Goal: Task Accomplishment & Management: Use online tool/utility

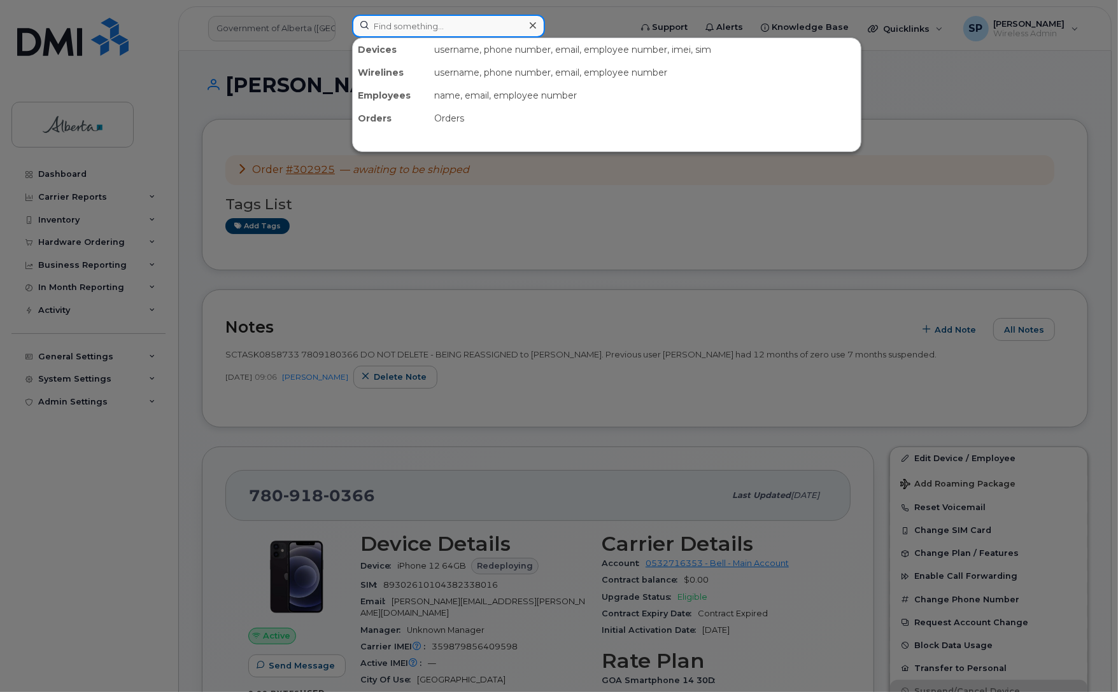
click at [385, 23] on input at bounding box center [448, 26] width 193 height 23
paste input "7809820416"
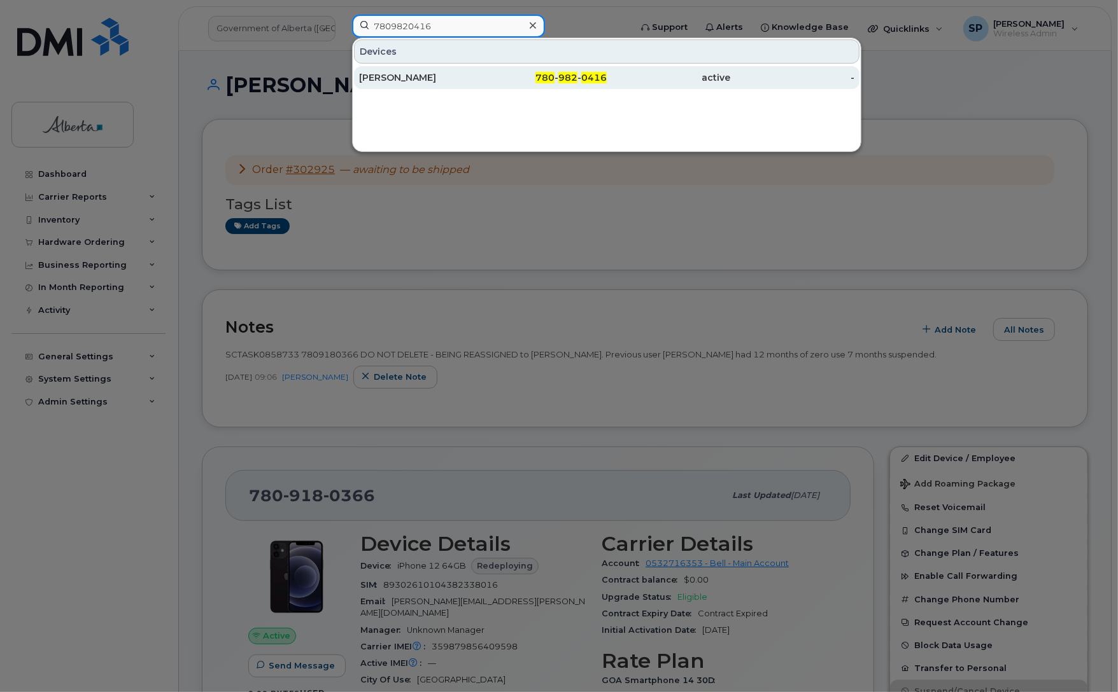
type input "7809820416"
click at [414, 78] on div "Tammy Elzinga" at bounding box center [421, 77] width 124 height 13
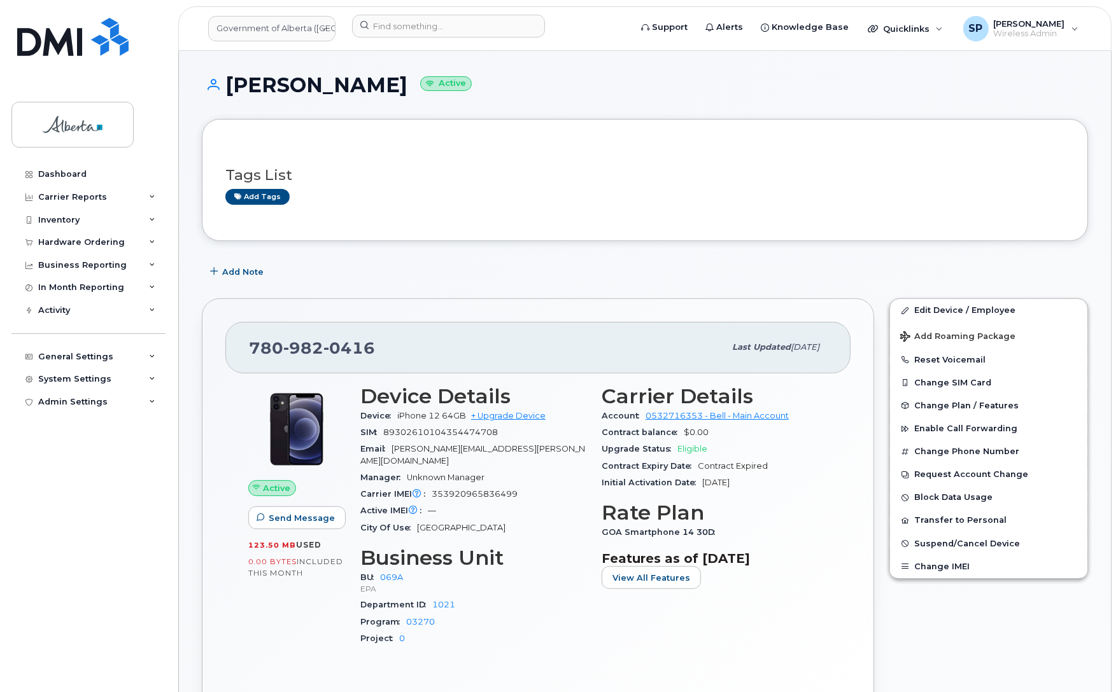
click at [248, 206] on div "Tags List Add tags" at bounding box center [644, 180] width 839 height 75
click at [249, 202] on link "Add tags" at bounding box center [257, 197] width 64 height 16
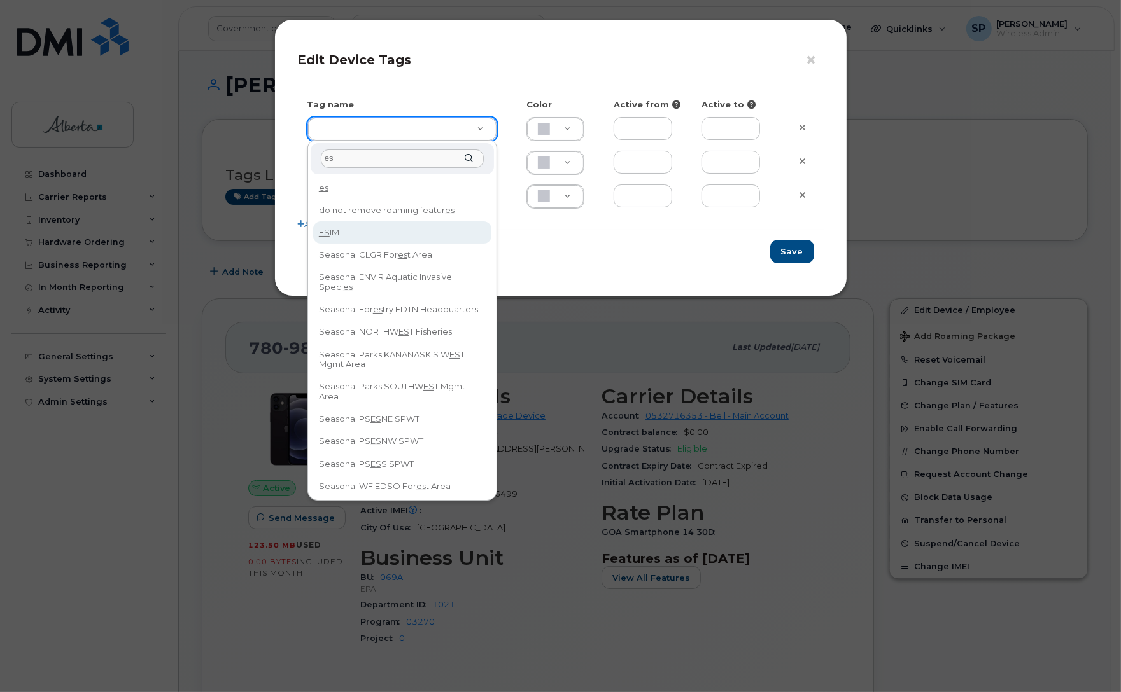
type input "es"
type input "ESIM"
type input "D6CDC1"
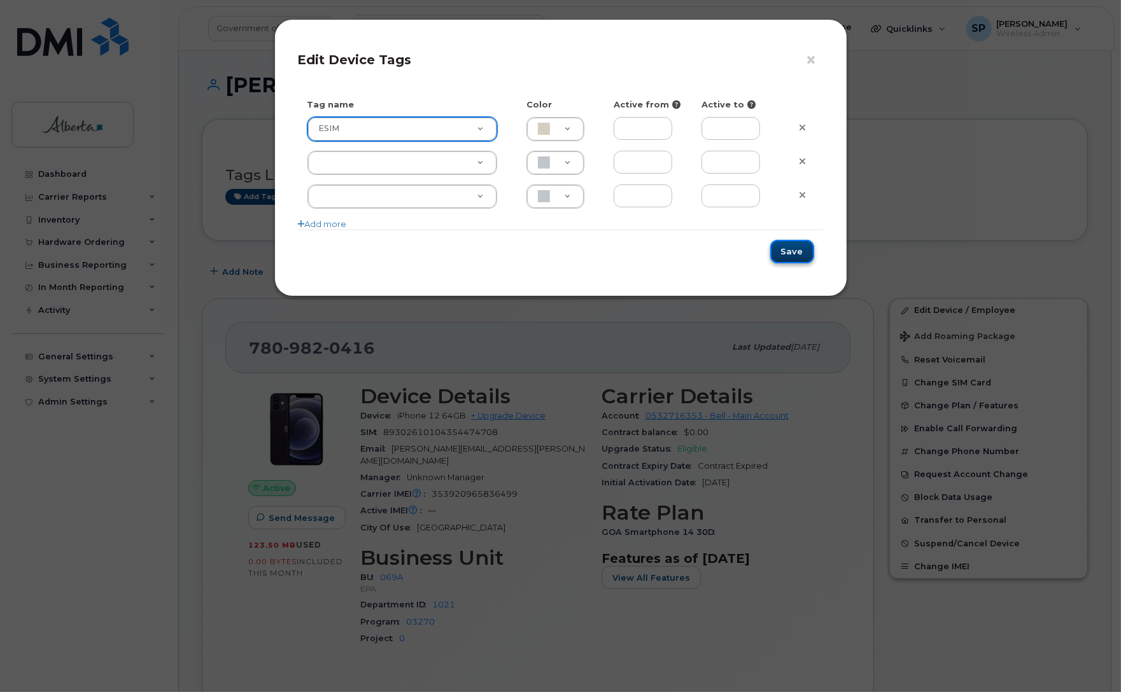
click at [801, 253] on button "Save" at bounding box center [792, 252] width 44 height 24
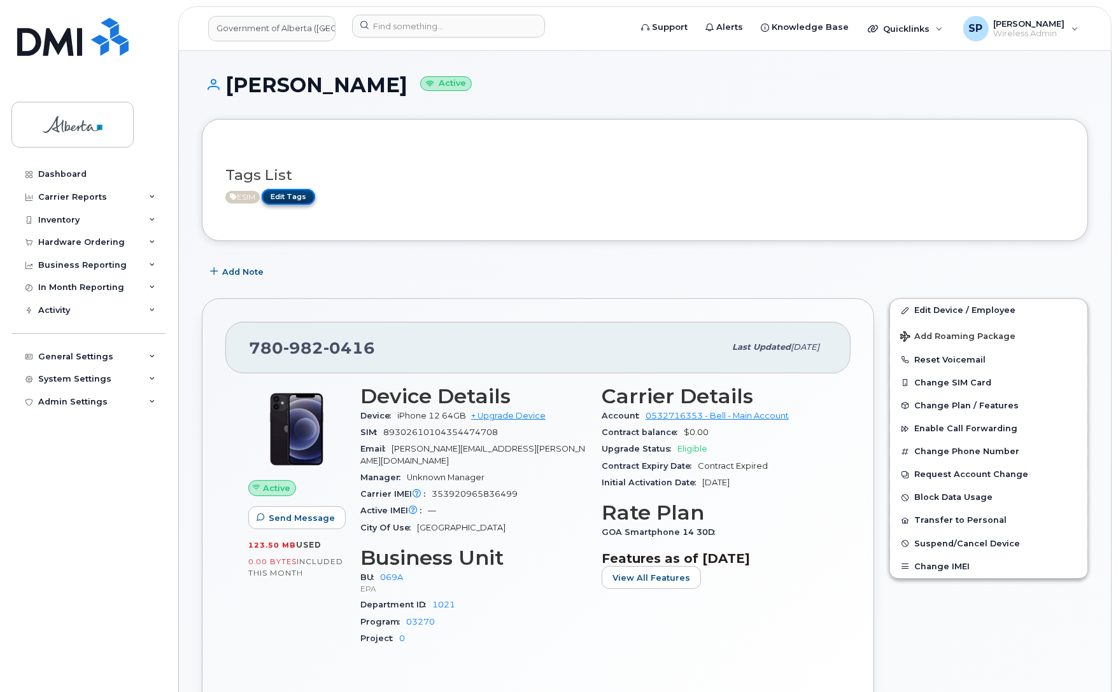
click at [291, 196] on link "Edit Tags" at bounding box center [288, 197] width 53 height 16
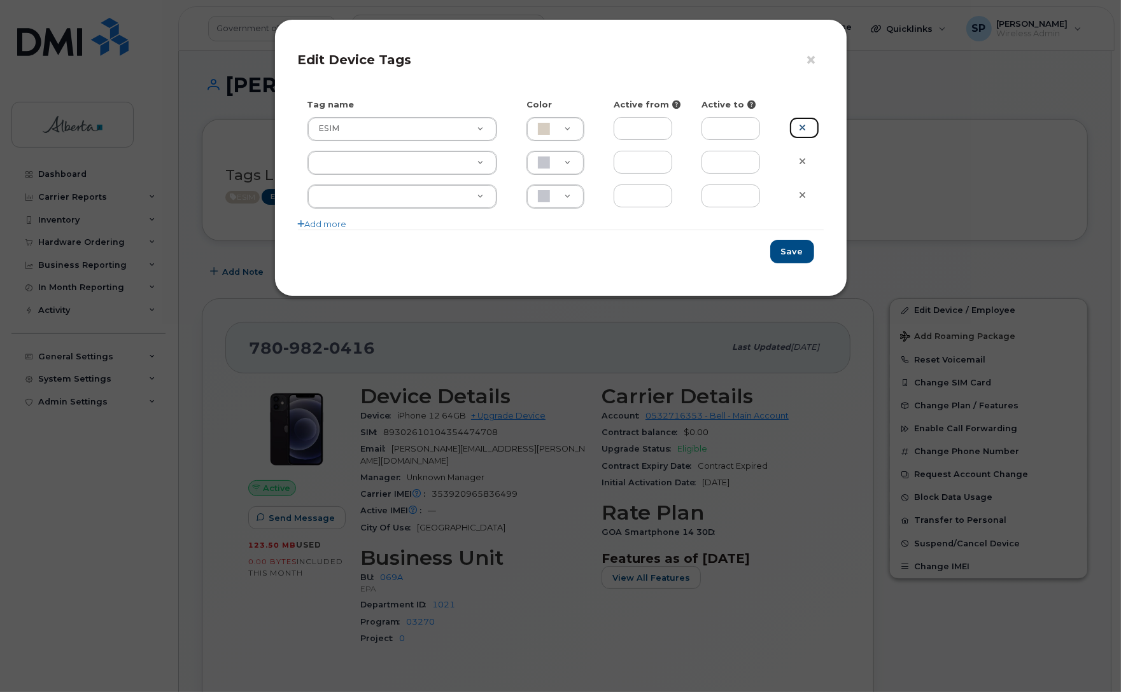
click at [799, 126] on icon at bounding box center [802, 128] width 7 height 10
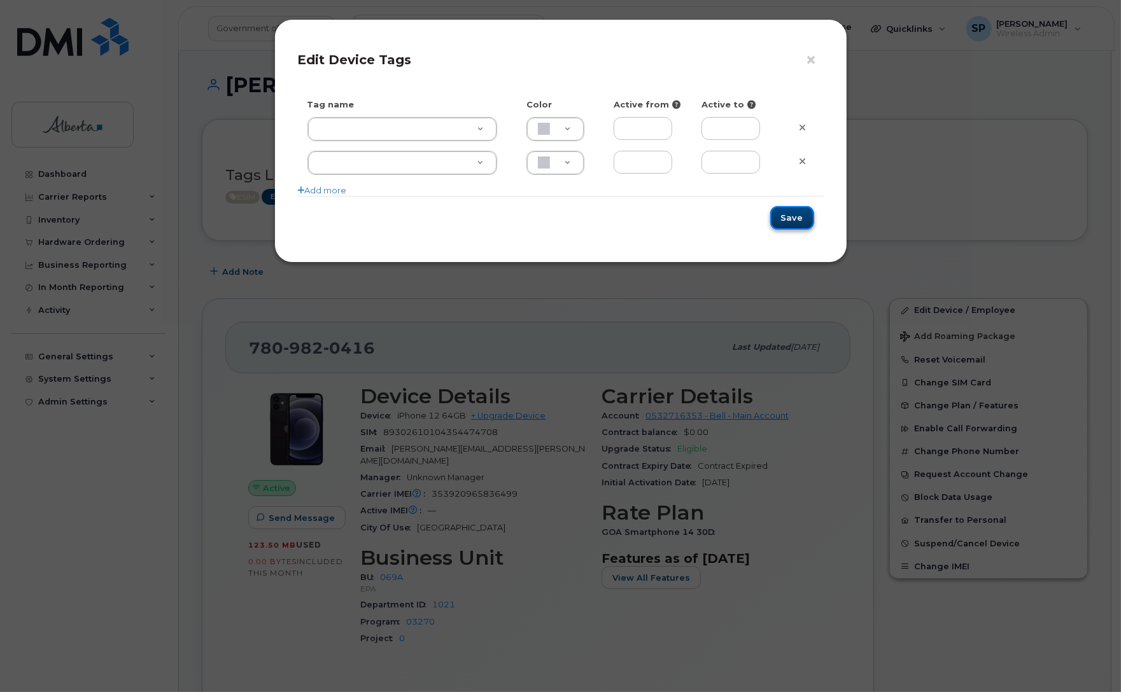
click at [801, 220] on button "Save" at bounding box center [792, 218] width 44 height 24
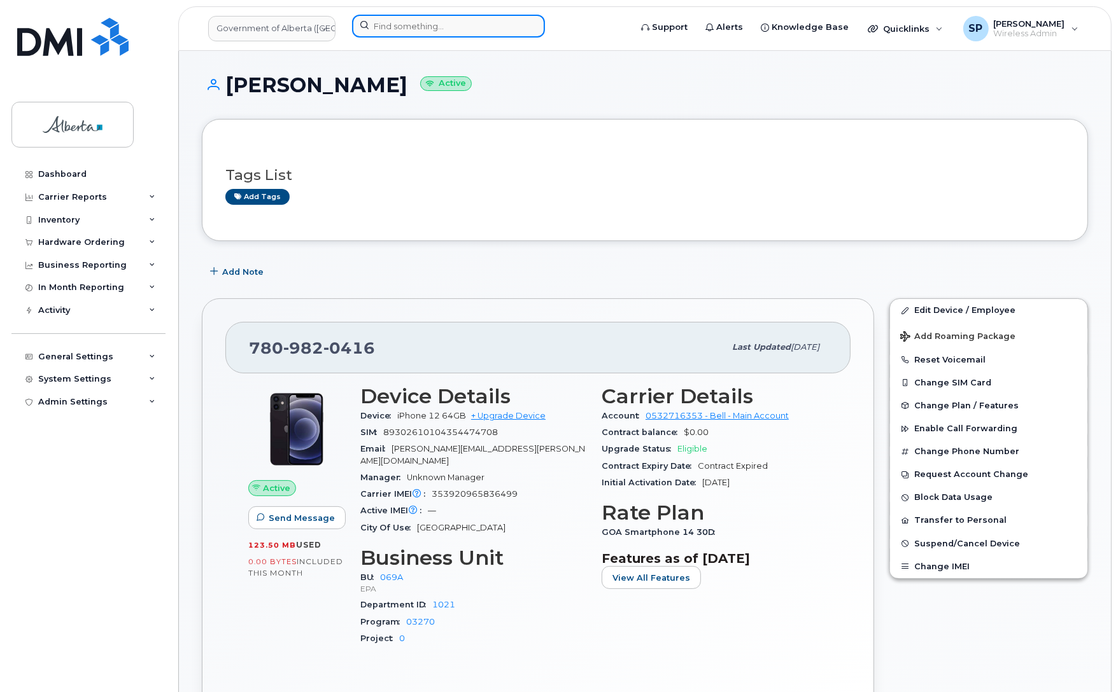
click at [400, 29] on input at bounding box center [448, 26] width 193 height 23
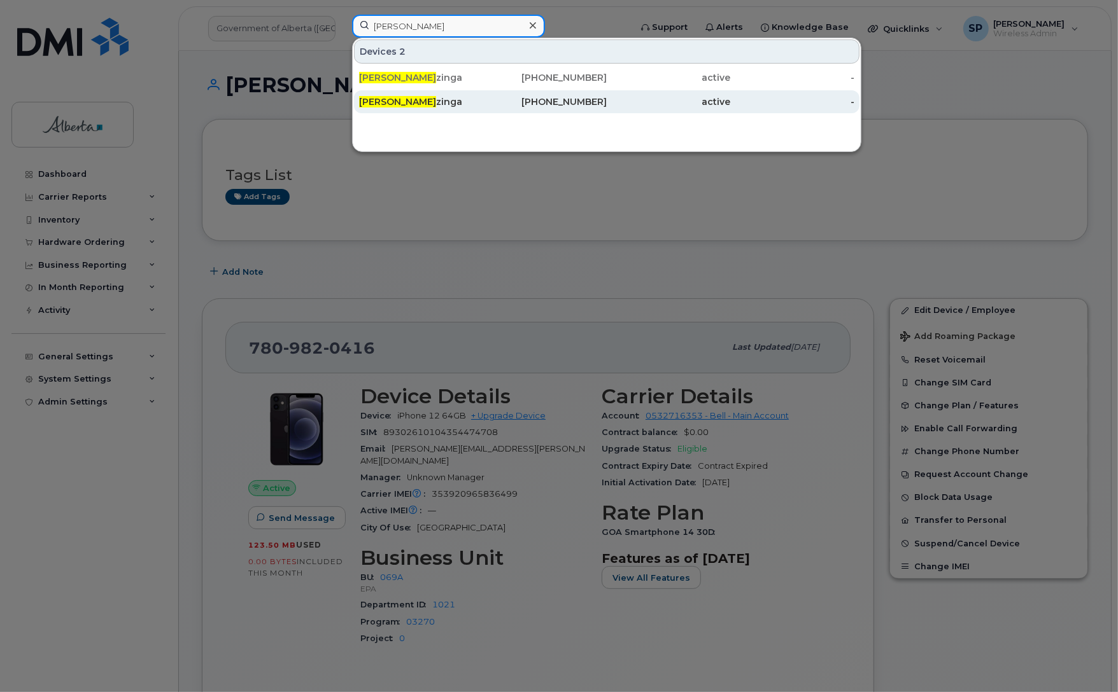
type input "Tammy El"
click at [395, 103] on span "Tammy El" at bounding box center [397, 101] width 77 height 11
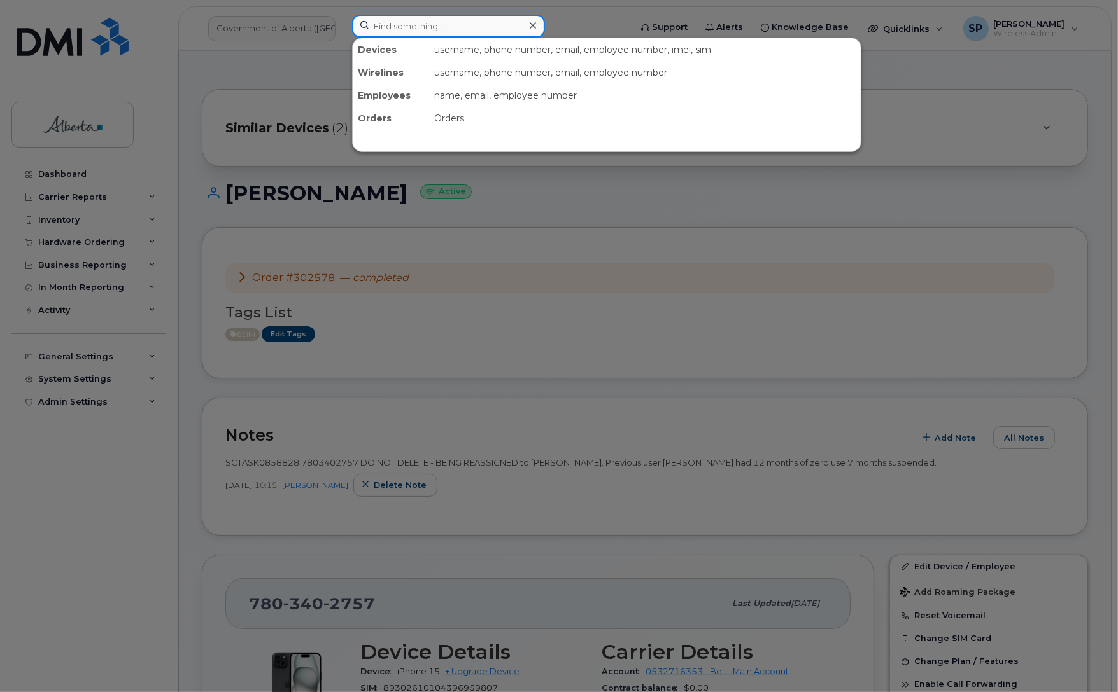
click at [440, 21] on input at bounding box center [448, 26] width 193 height 23
paste input "7809180366"
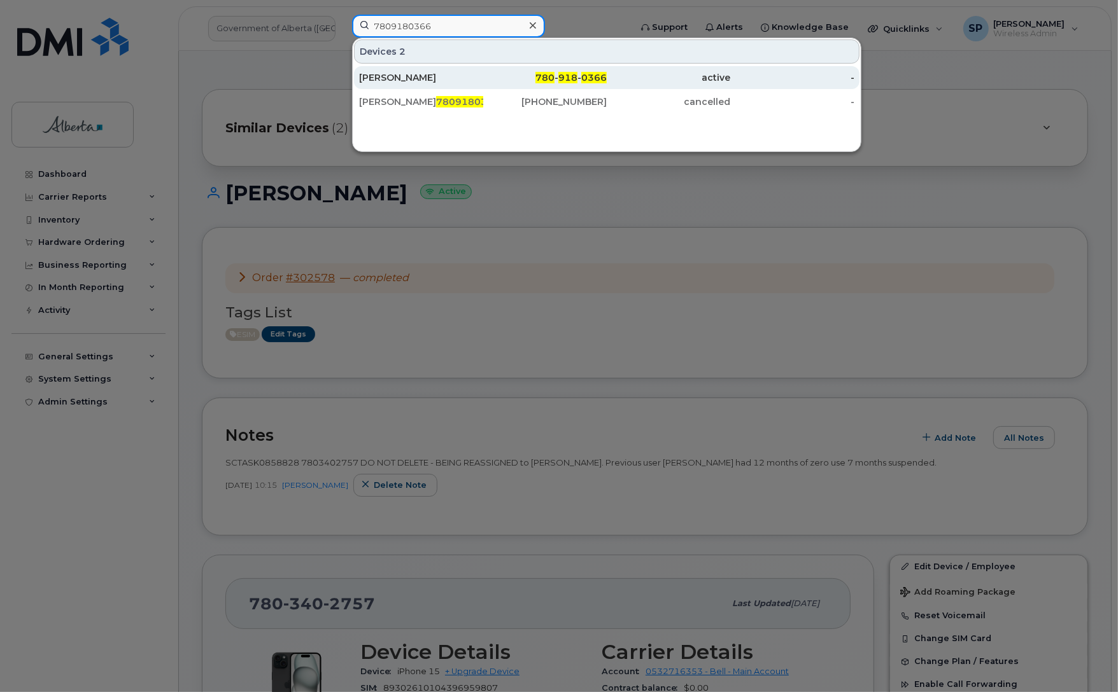
type input "7809180366"
click at [415, 81] on div "[PERSON_NAME]" at bounding box center [421, 77] width 124 height 13
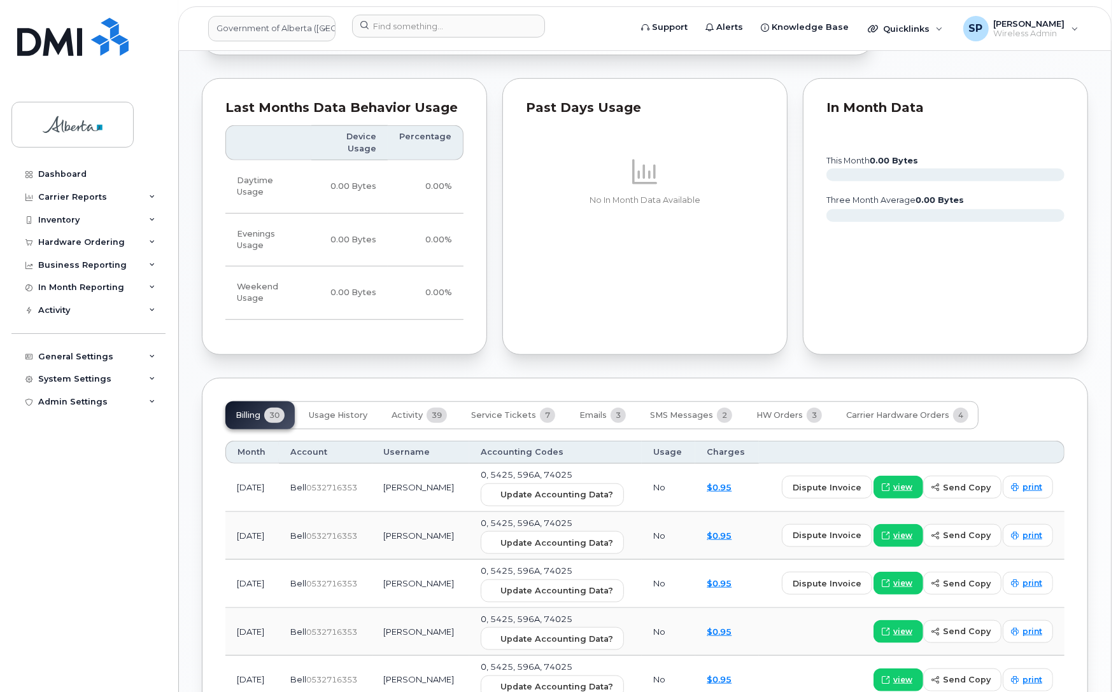
scroll to position [839, 0]
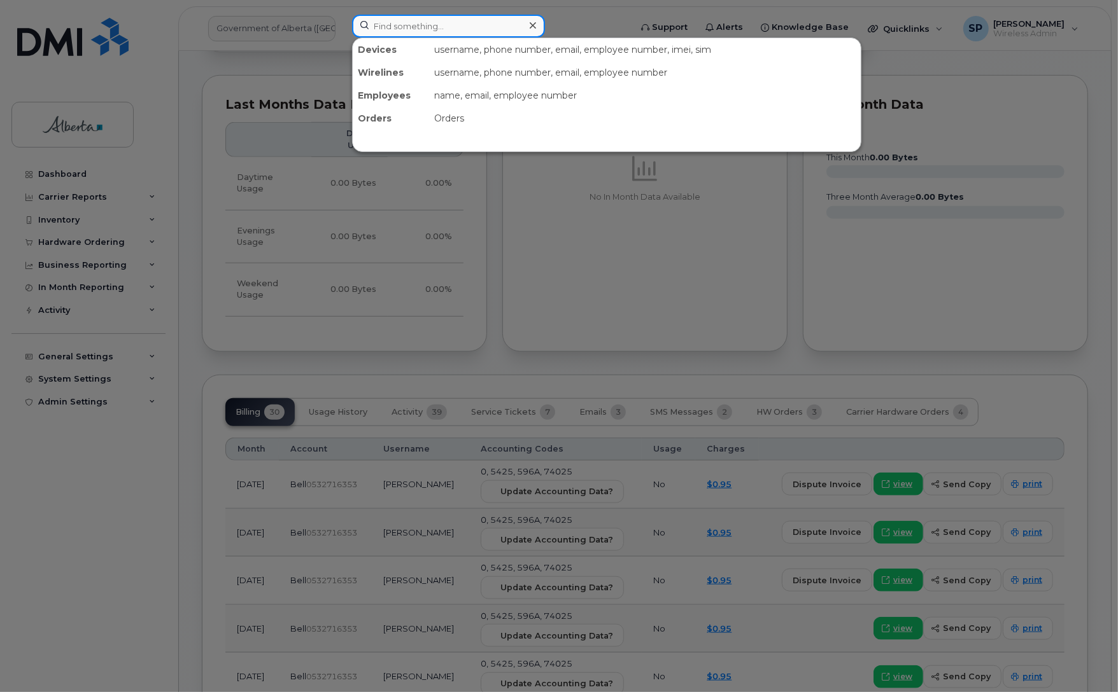
click at [421, 25] on input at bounding box center [448, 26] width 193 height 23
paste input "7802920568"
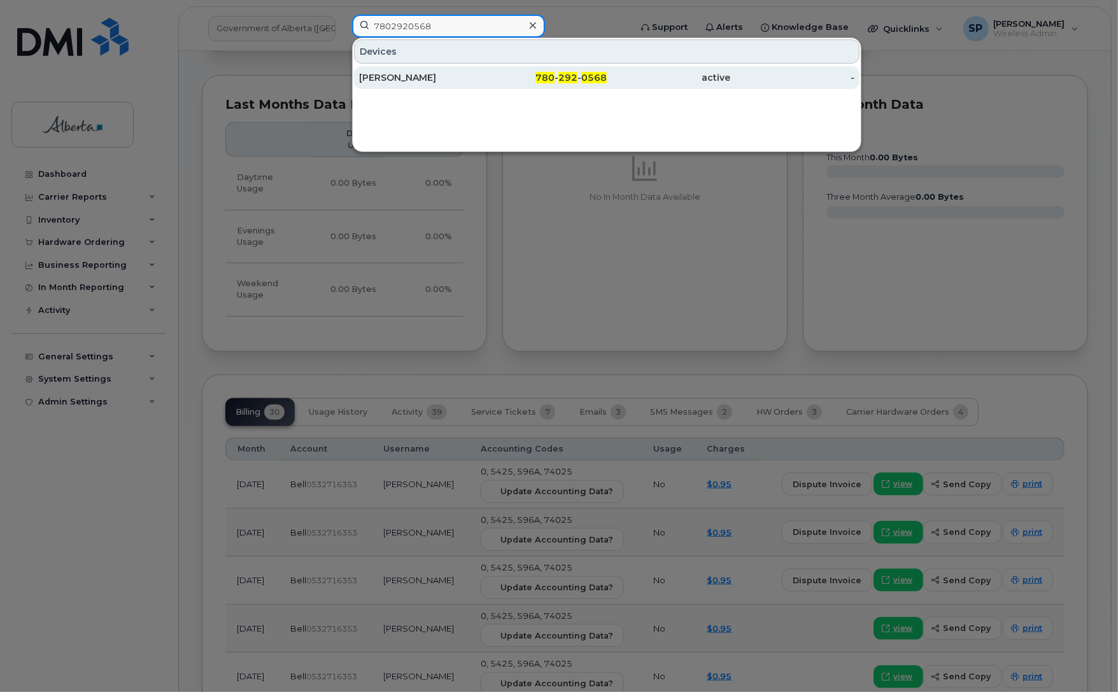
type input "7802920568"
click at [401, 77] on div "Christopher McPherson" at bounding box center [421, 77] width 124 height 13
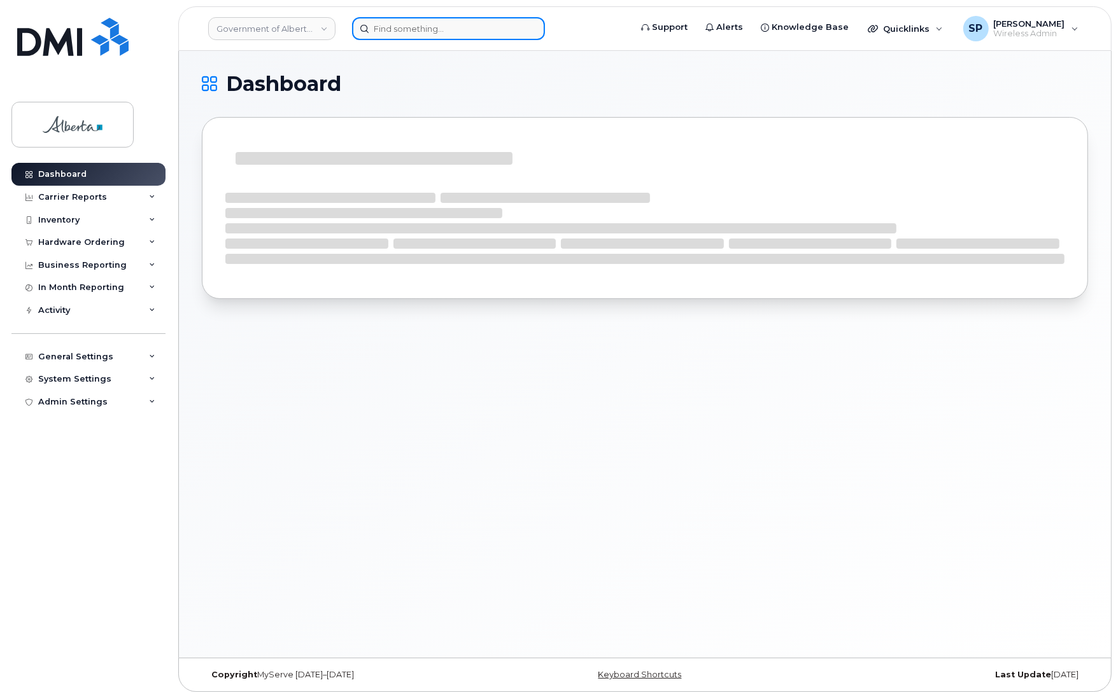
click at [435, 29] on input at bounding box center [448, 28] width 193 height 23
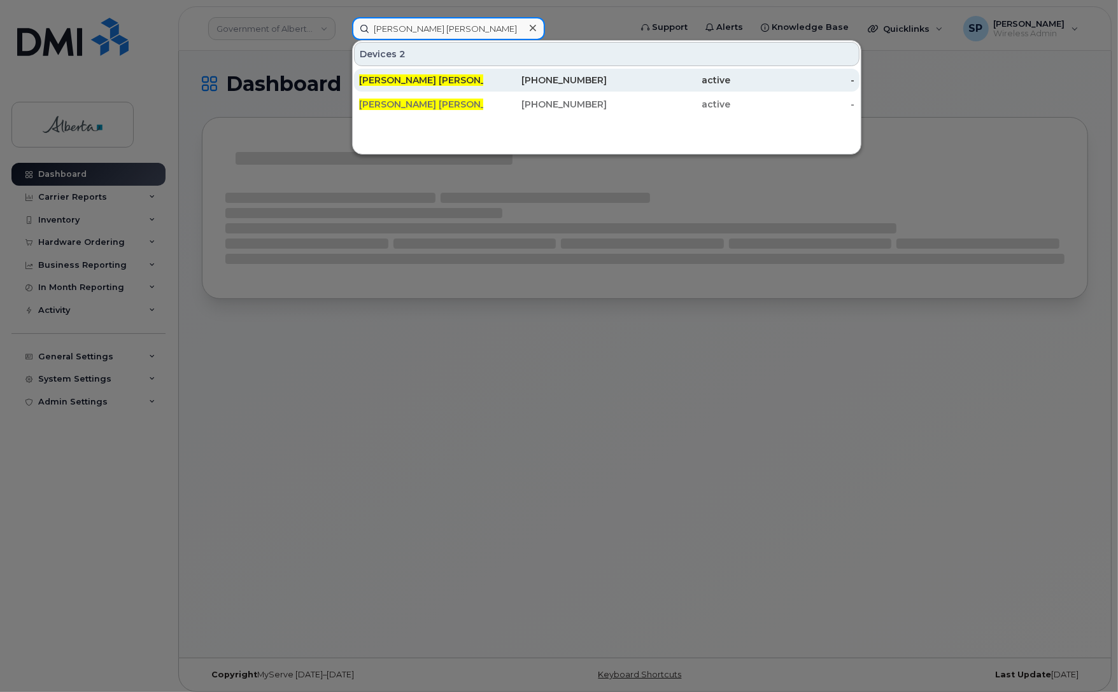
type input "[PERSON_NAME] [PERSON_NAME]"
click at [433, 81] on div "[PERSON_NAME] [PERSON_NAME] seph" at bounding box center [421, 80] width 124 height 13
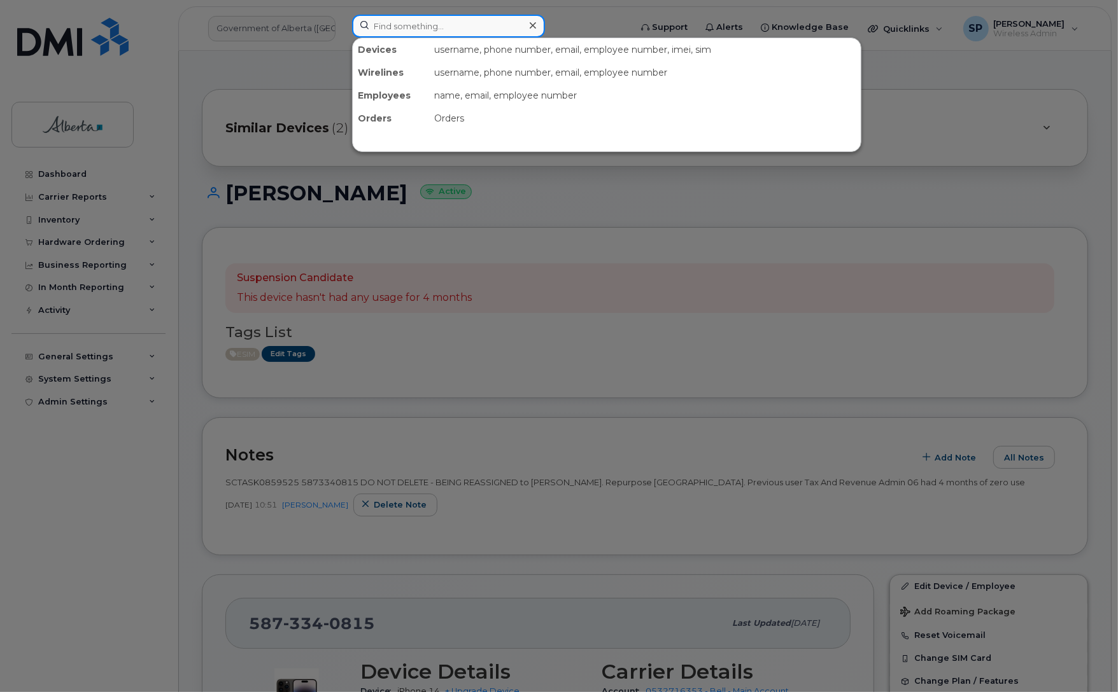
click at [460, 26] on input at bounding box center [448, 26] width 193 height 23
paste input "7809180366"
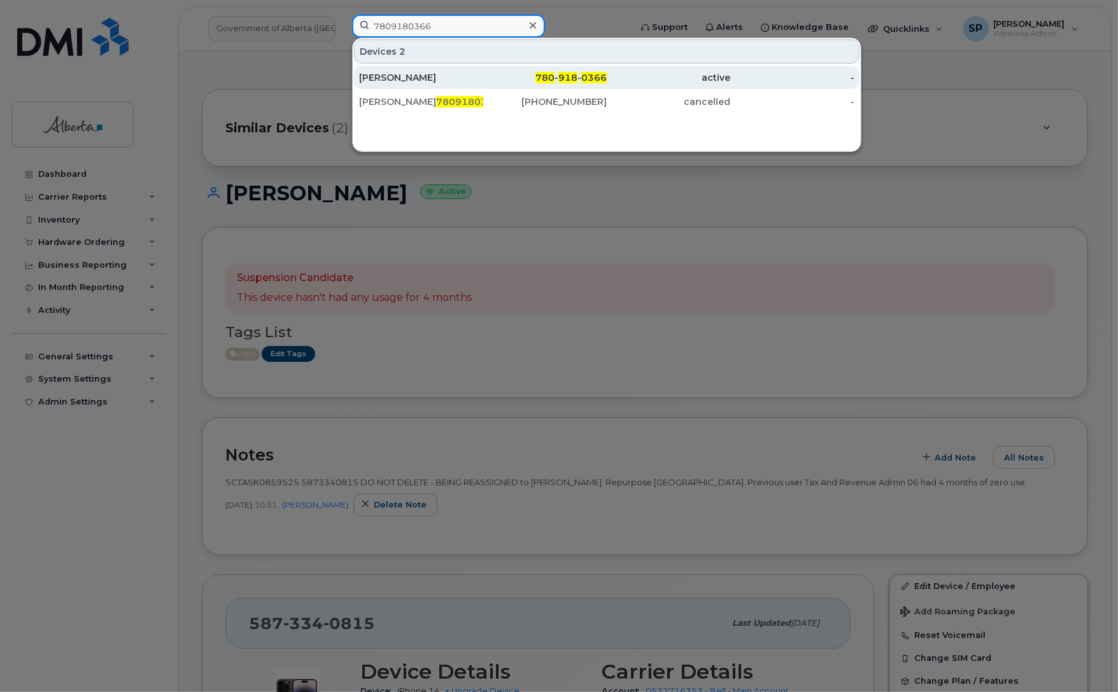
type input "7809180366"
click at [425, 78] on div "Lesly Hutton" at bounding box center [421, 77] width 124 height 13
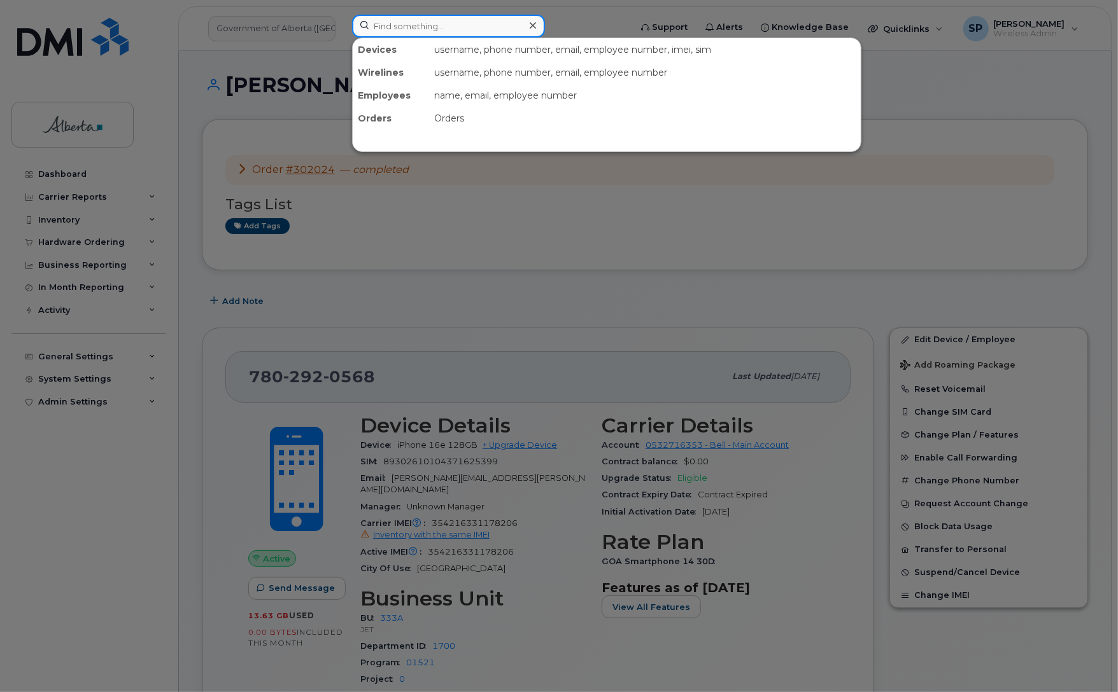
click at [487, 24] on input at bounding box center [448, 26] width 193 height 23
paste input "4033084592"
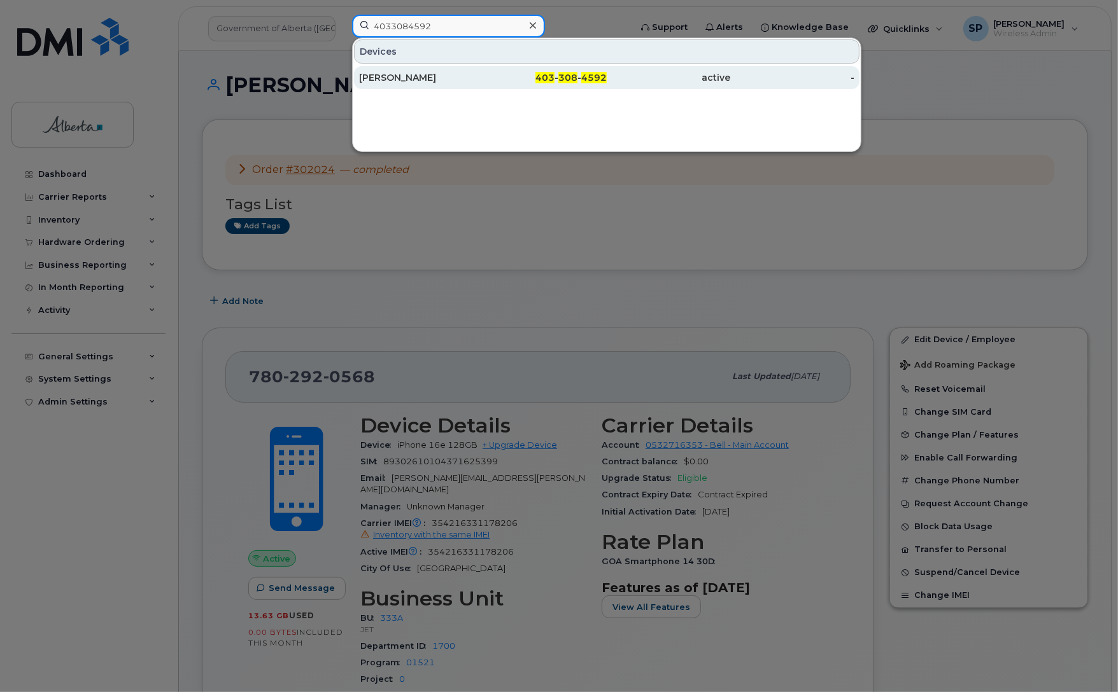
type input "4033084592"
click at [416, 78] on div "[PERSON_NAME]" at bounding box center [421, 77] width 124 height 13
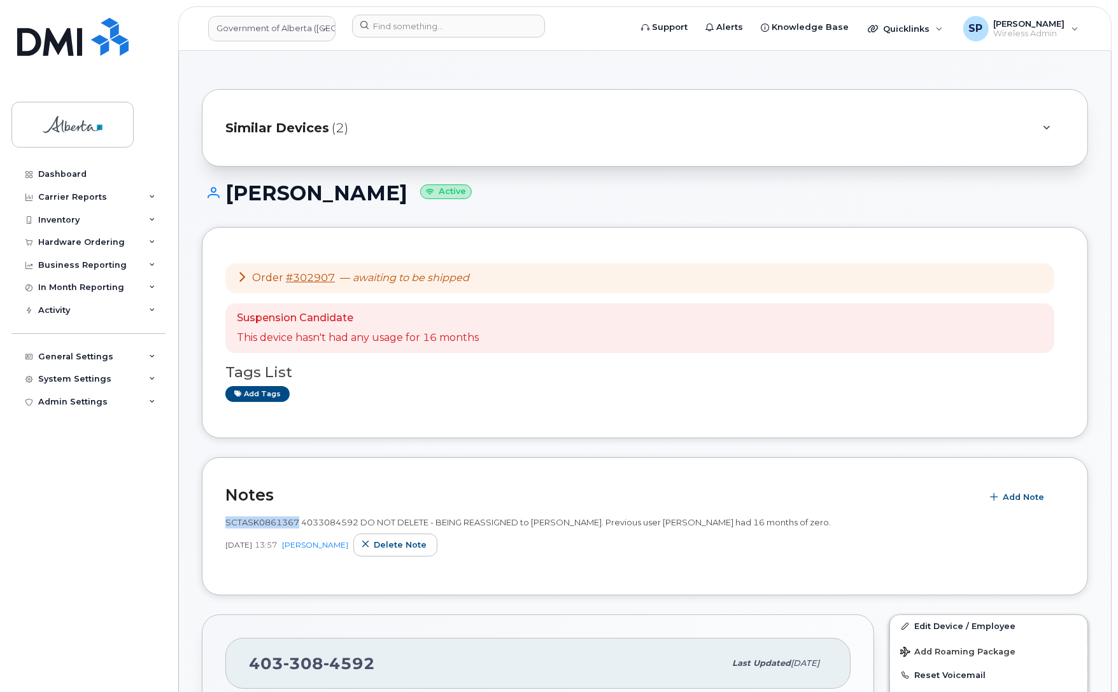
drag, startPoint x: 298, startPoint y: 524, endPoint x: 218, endPoint y: 528, distance: 79.7
click at [221, 528] on div "Notes Add Note SCTASK0861367 4033084592 DO NOT DELETE - BEING REASSIGNED to [PE…" at bounding box center [645, 527] width 886 height 138
copy span "SCTASK0861367"
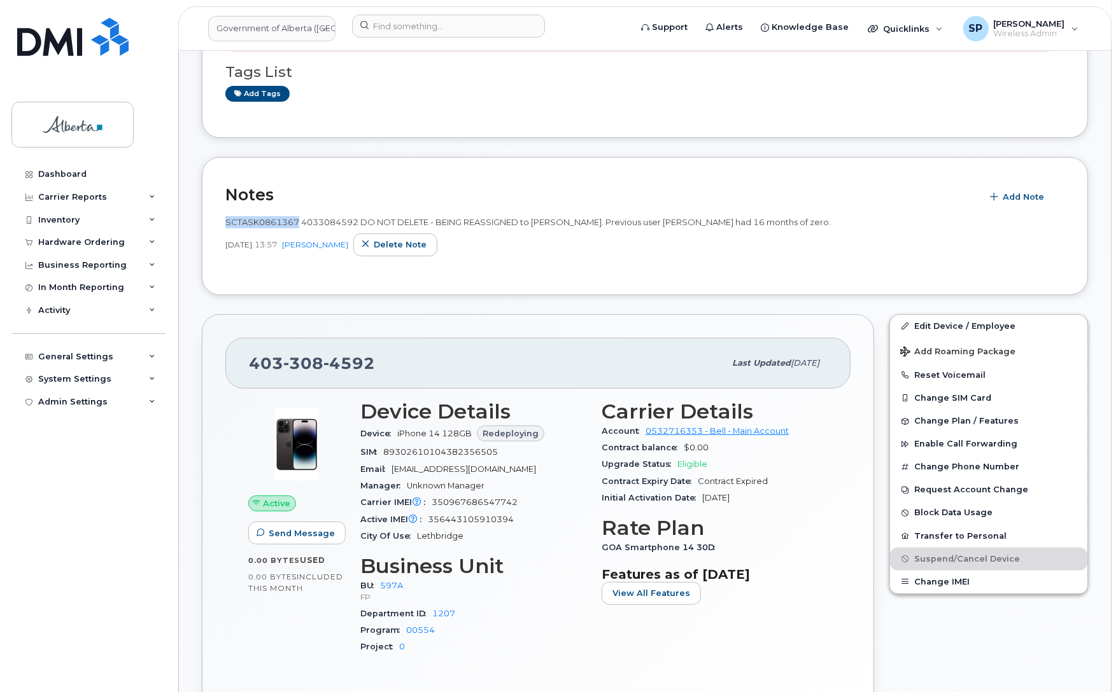
scroll to position [416, 0]
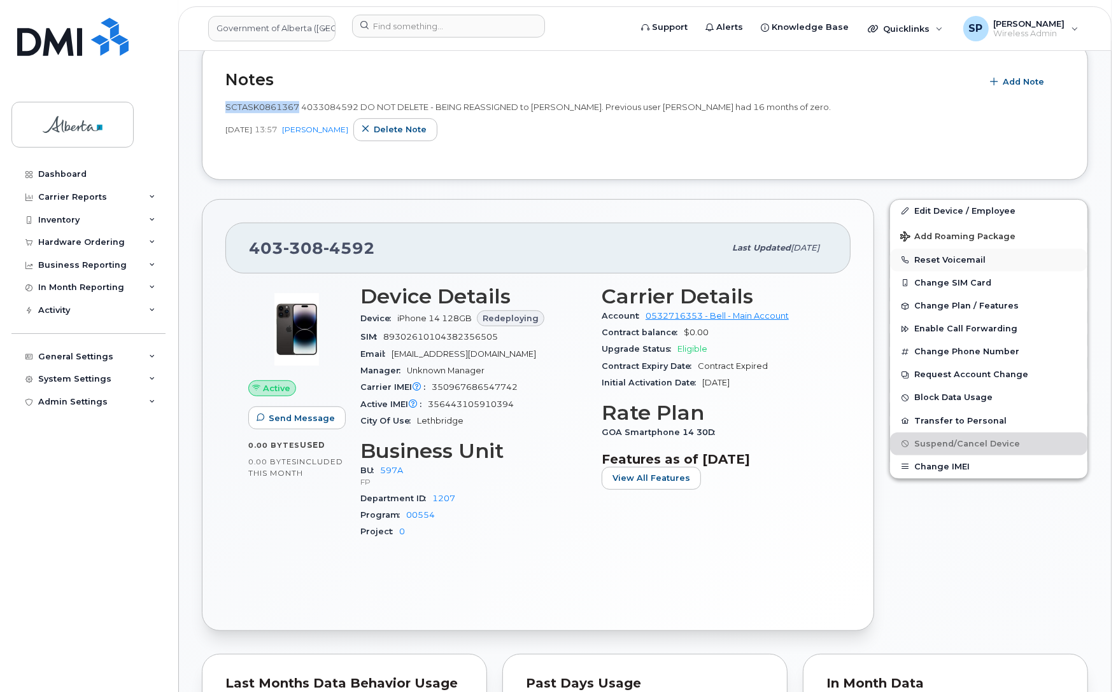
click at [949, 255] on button "Reset Voicemail" at bounding box center [988, 260] width 197 height 23
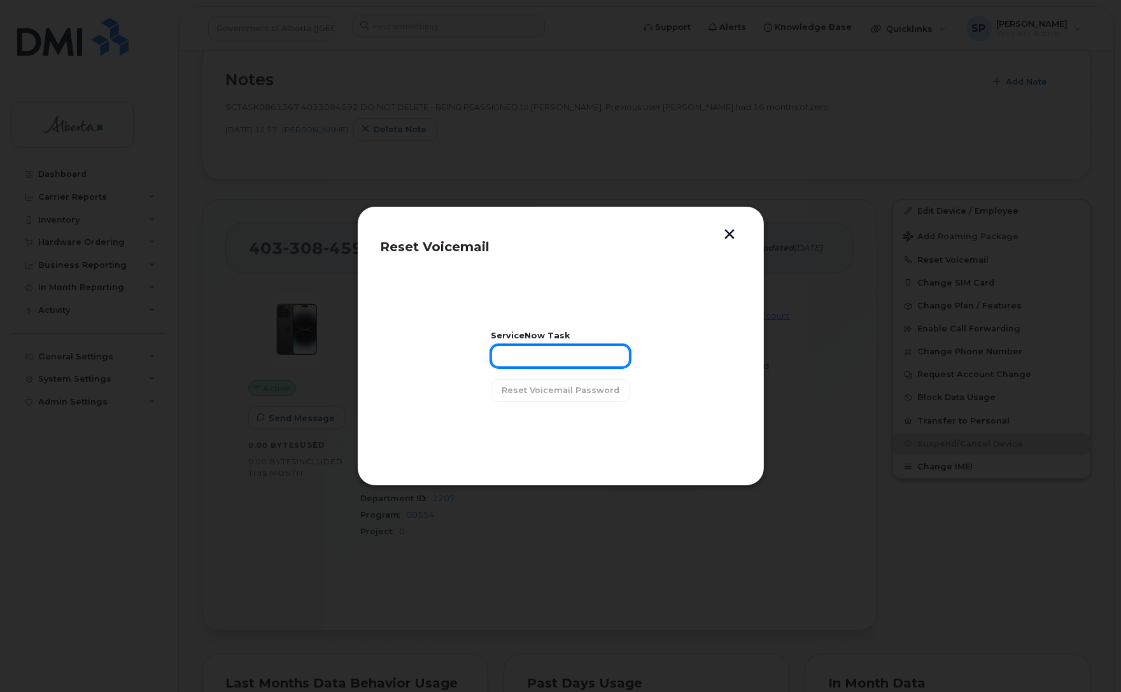
click at [570, 363] on input "text" at bounding box center [560, 356] width 139 height 23
paste input "SCTASK0861367"
type input "SCTASK0861367"
click at [562, 397] on button "Reset Voicemail Password" at bounding box center [560, 390] width 139 height 23
click at [552, 422] on span "Close" at bounding box center [560, 423] width 25 height 12
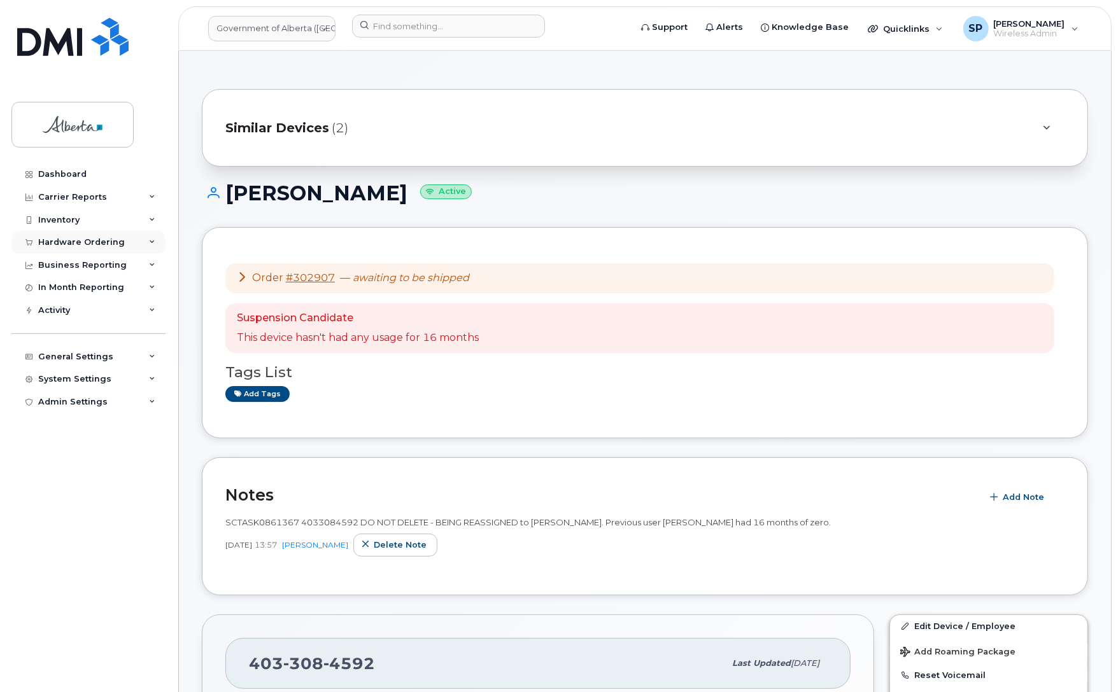
click at [64, 240] on div "Hardware Ordering" at bounding box center [81, 242] width 87 height 10
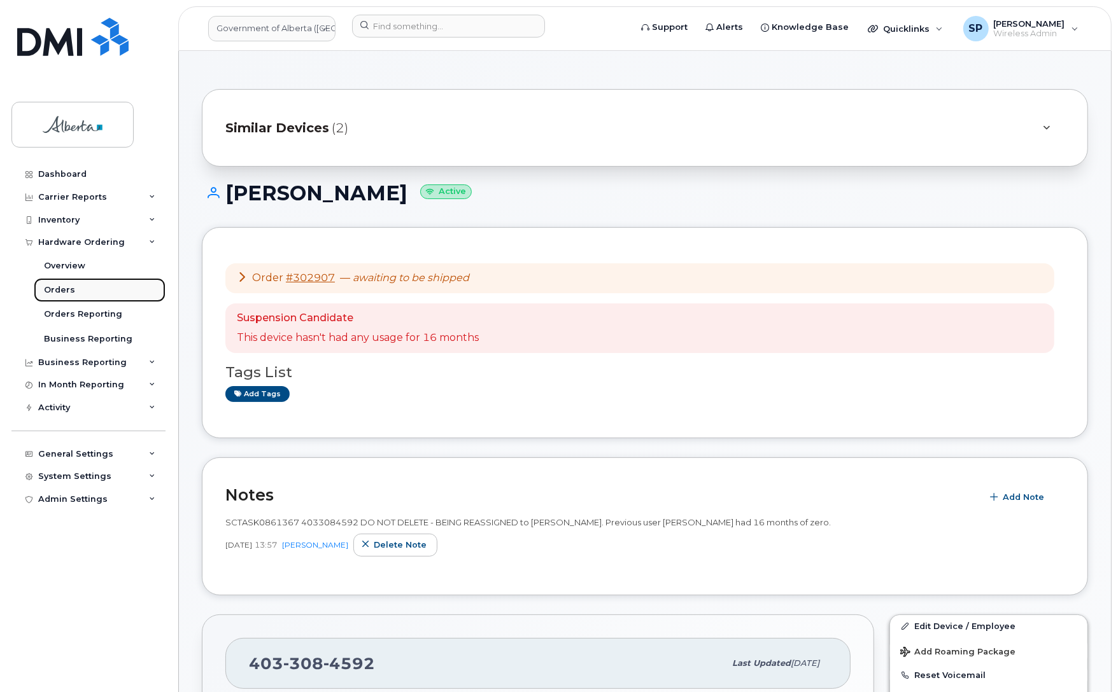
click at [71, 290] on div "Orders" at bounding box center [59, 289] width 31 height 11
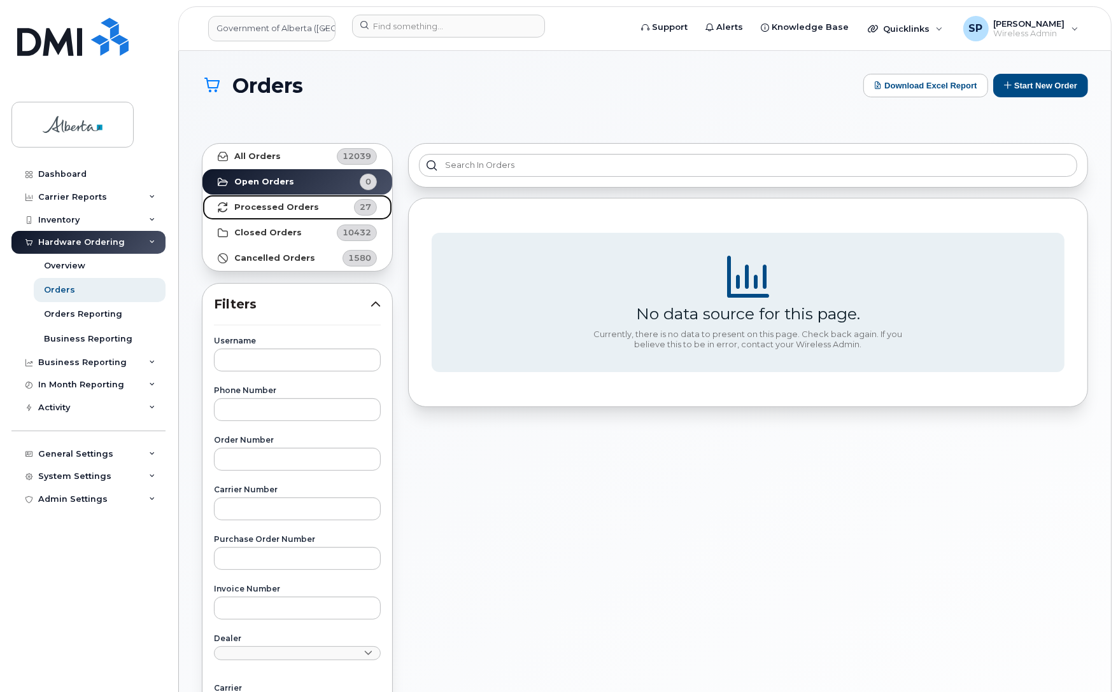
click at [281, 204] on strong "Processed Orders" at bounding box center [276, 207] width 85 height 10
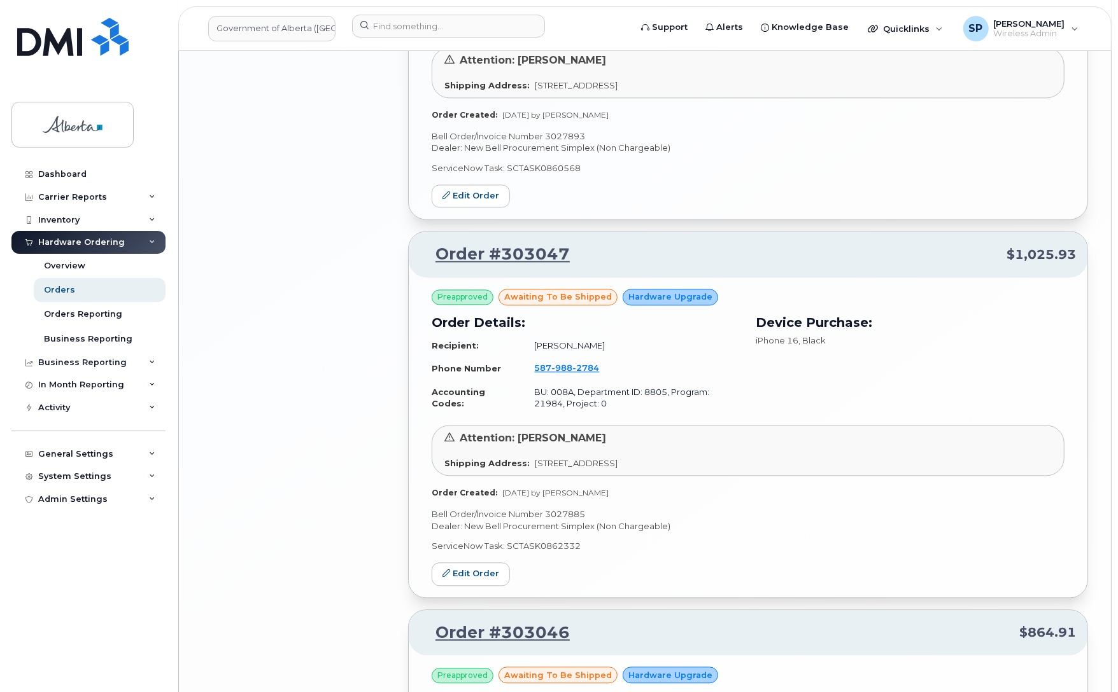
scroll to position [2757, 0]
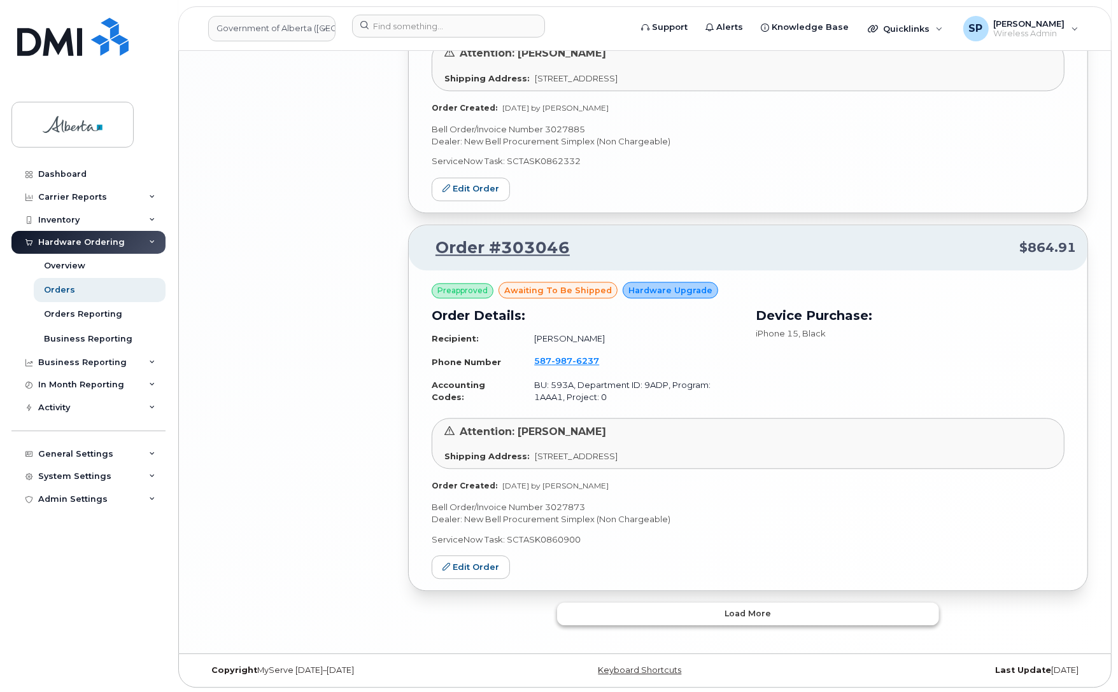
click at [724, 615] on button "Load more" at bounding box center [748, 614] width 382 height 23
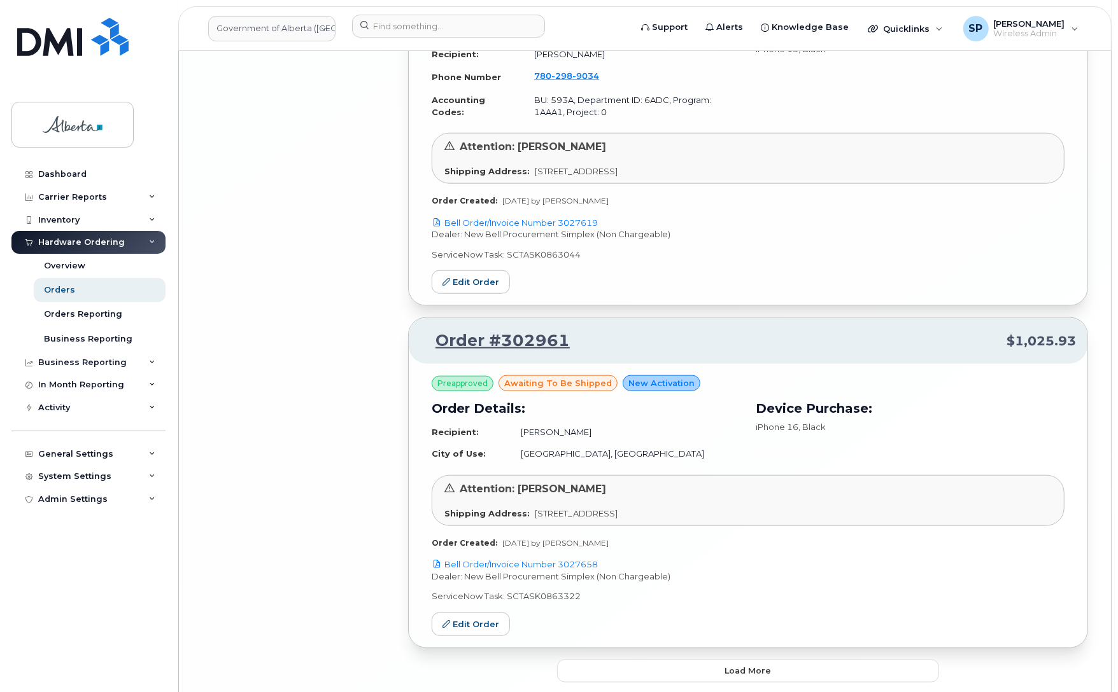
scroll to position [5748, 0]
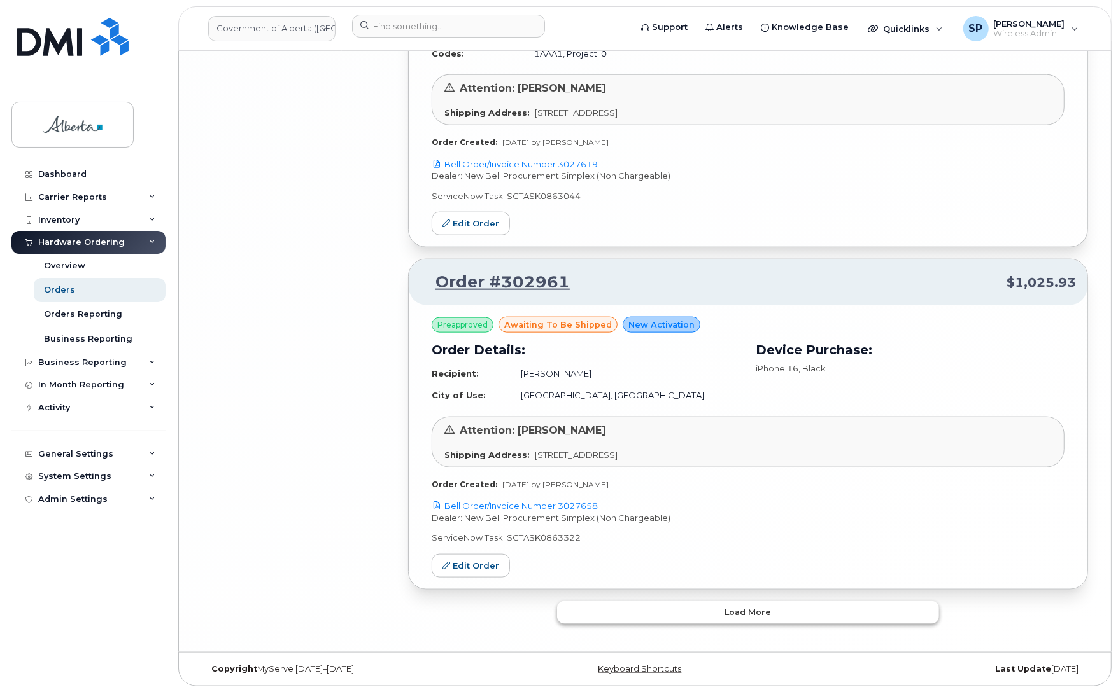
click at [737, 613] on span "Load more" at bounding box center [748, 613] width 46 height 12
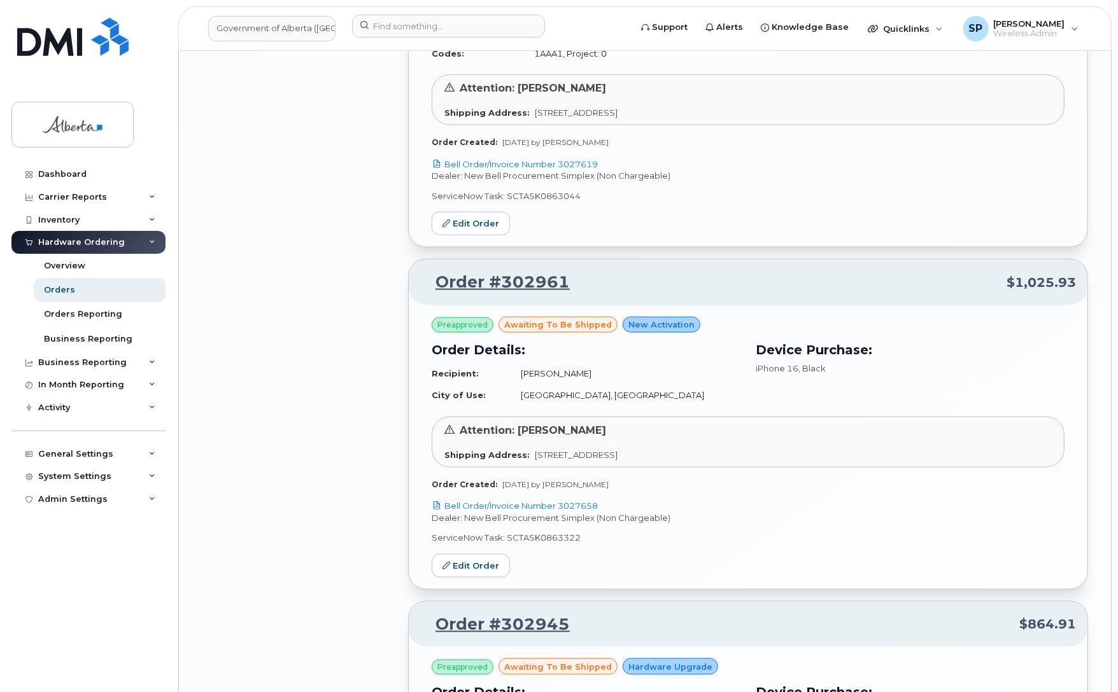
drag, startPoint x: 1117, startPoint y: 443, endPoint x: 1105, endPoint y: 597, distance: 154.5
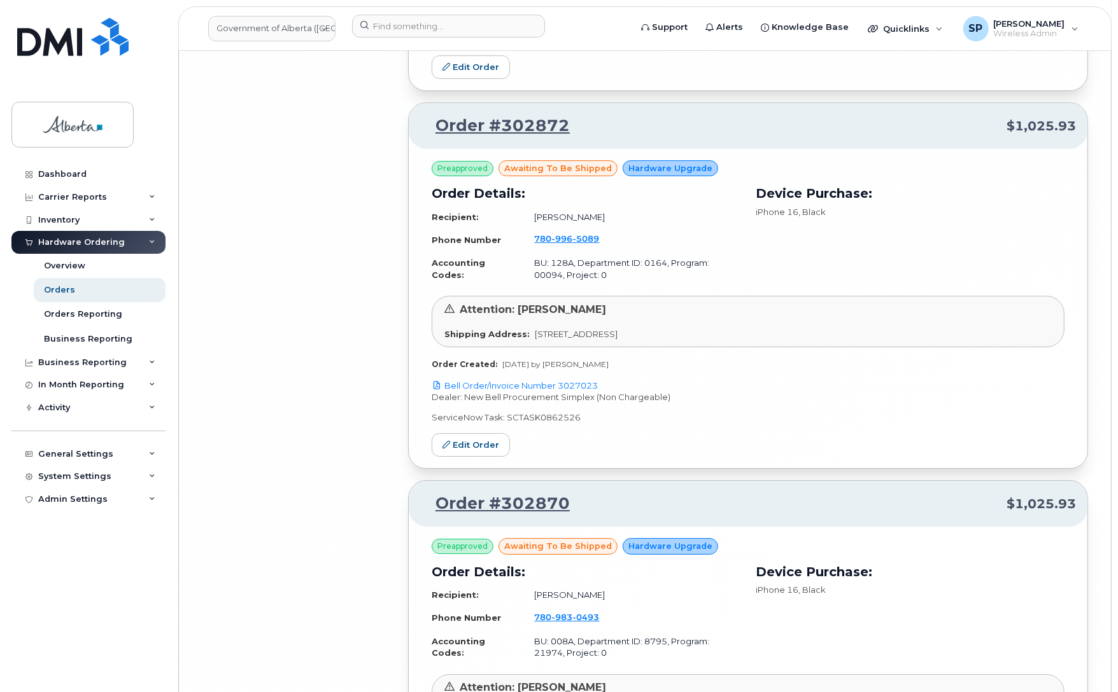
scroll to position [8740, 0]
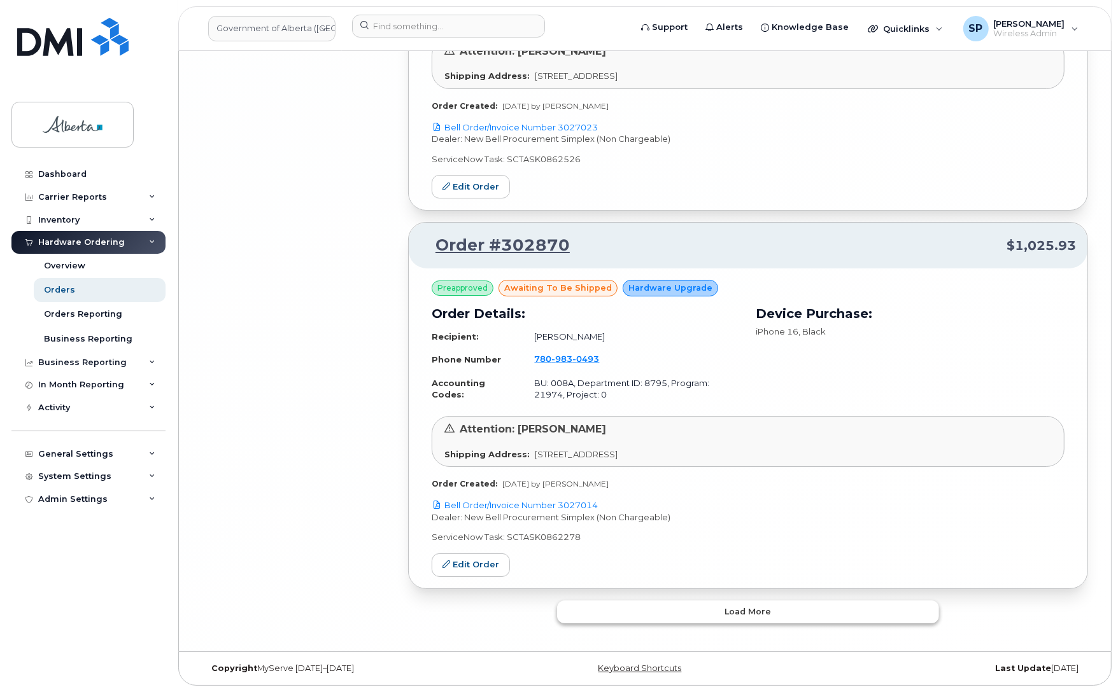
click at [767, 614] on span "Load more" at bounding box center [748, 612] width 46 height 12
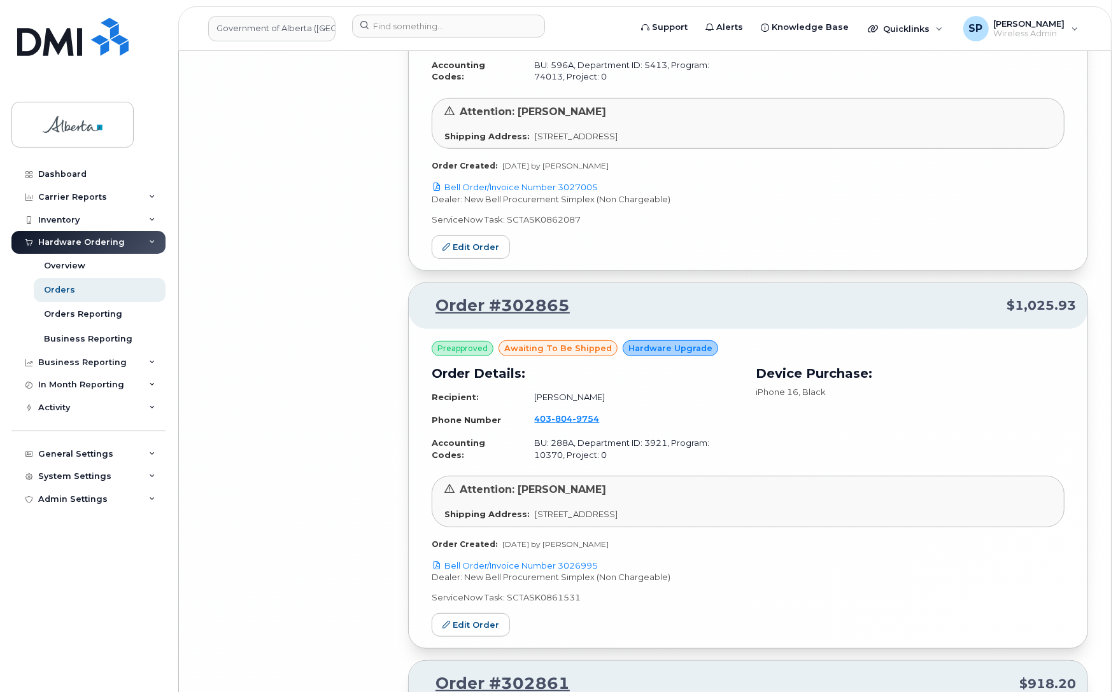
scroll to position [9846, 0]
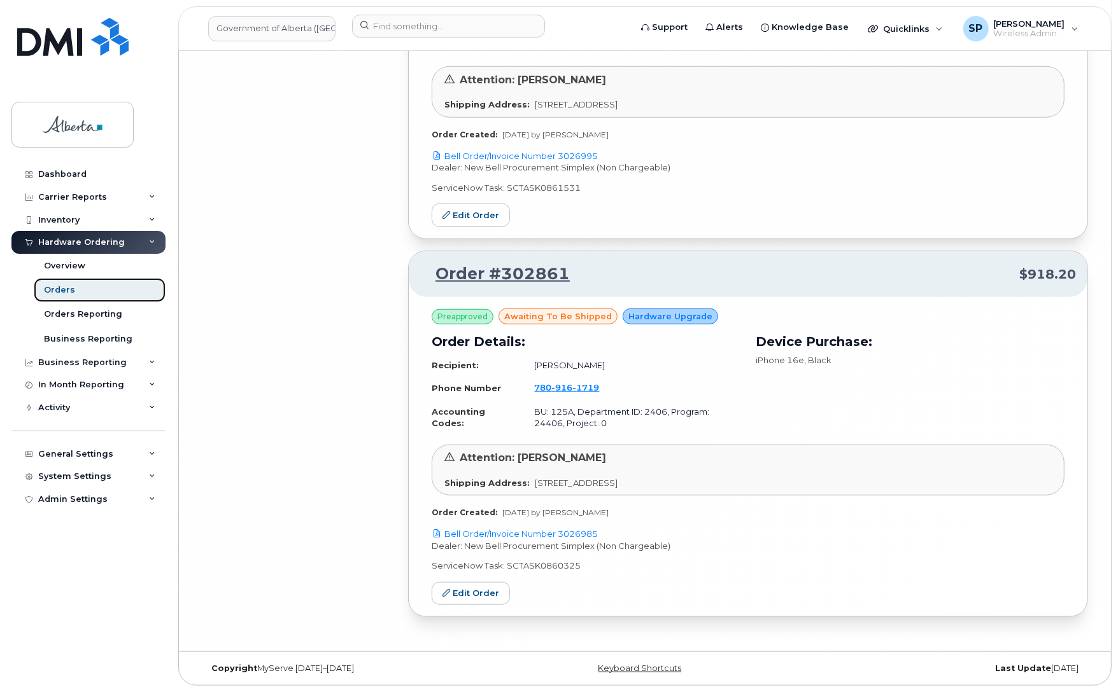
click at [69, 290] on div "Orders" at bounding box center [59, 289] width 31 height 11
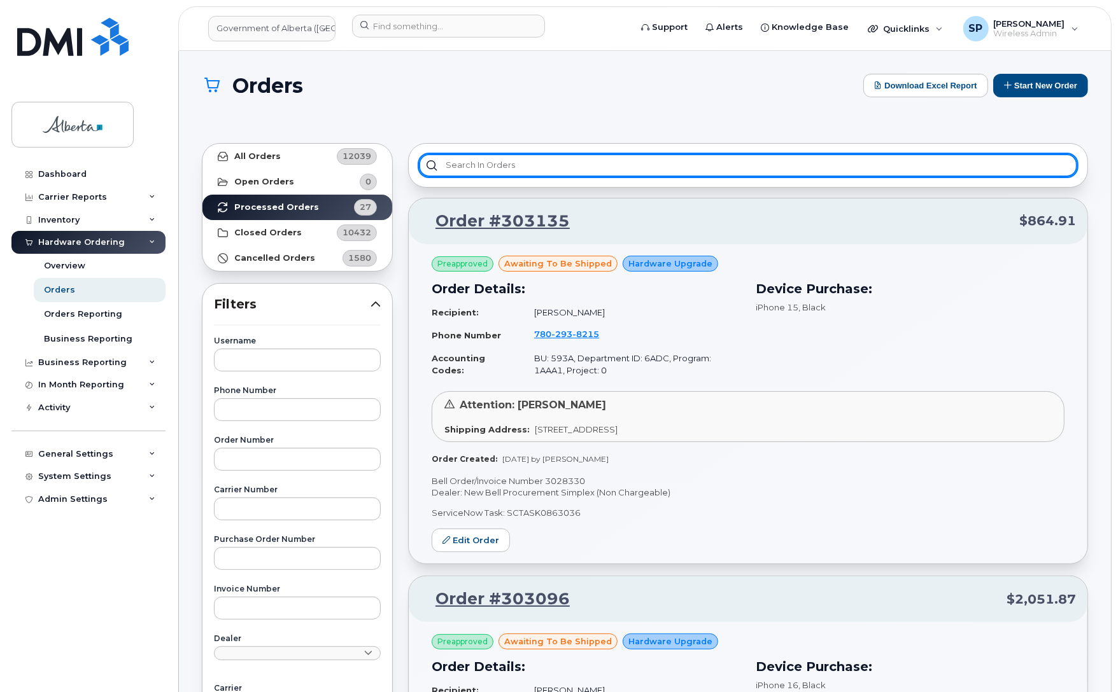
click at [460, 160] on input "text" at bounding box center [748, 165] width 658 height 23
paste input "4033084592"
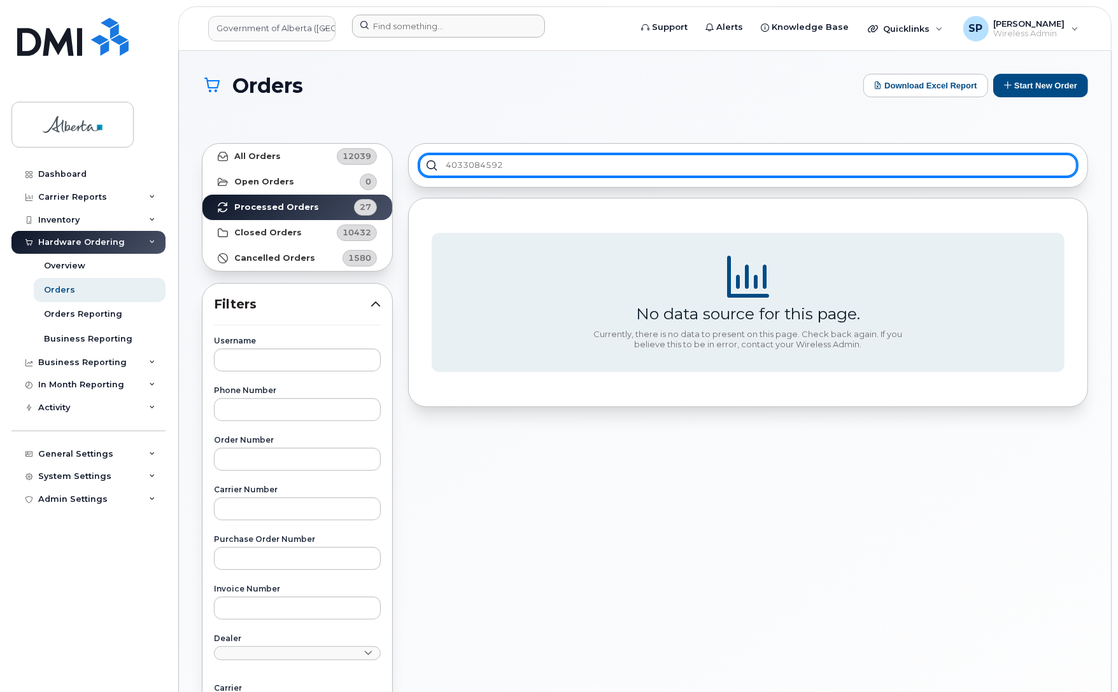
type input "4033084592"
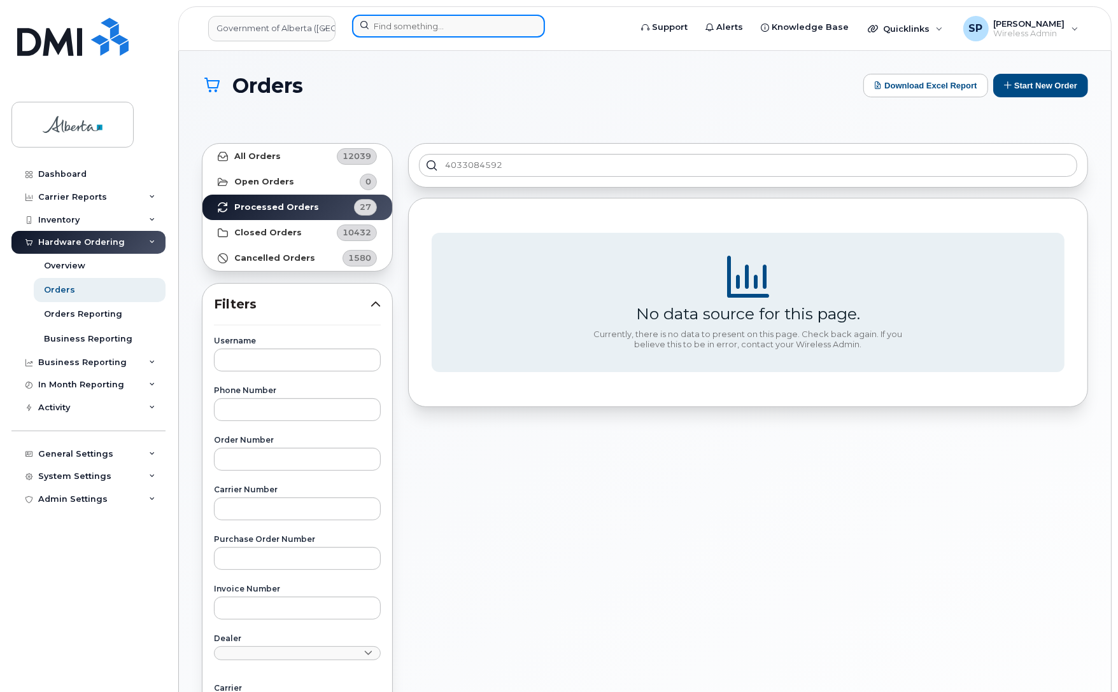
click at [416, 24] on input at bounding box center [448, 26] width 193 height 23
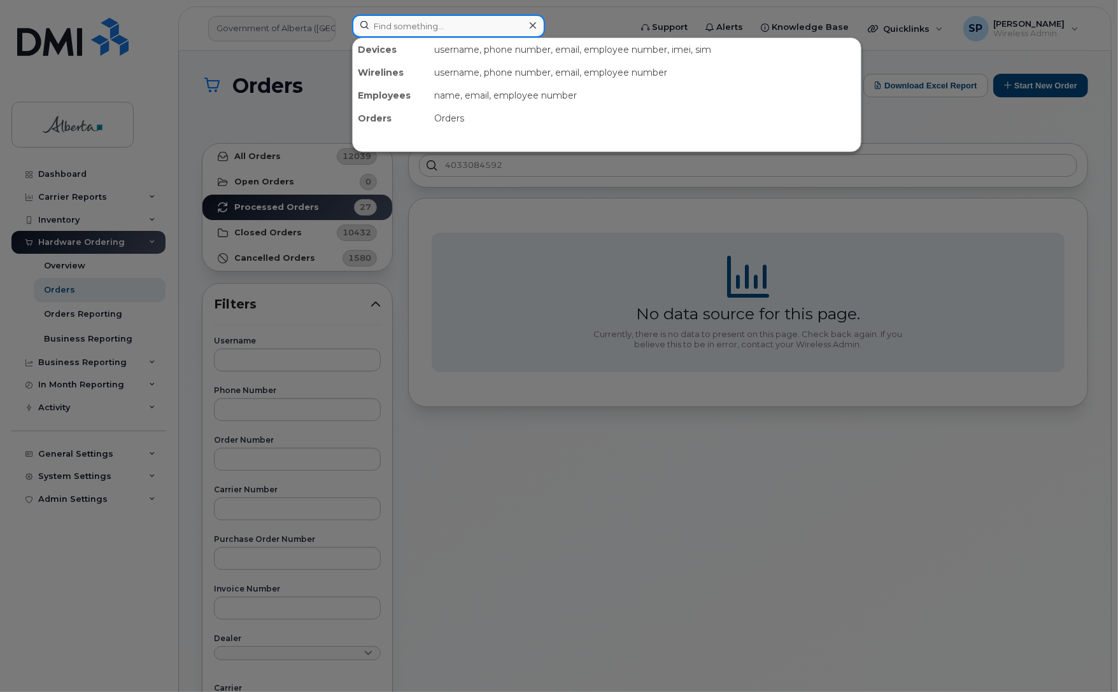
paste input "4033084592"
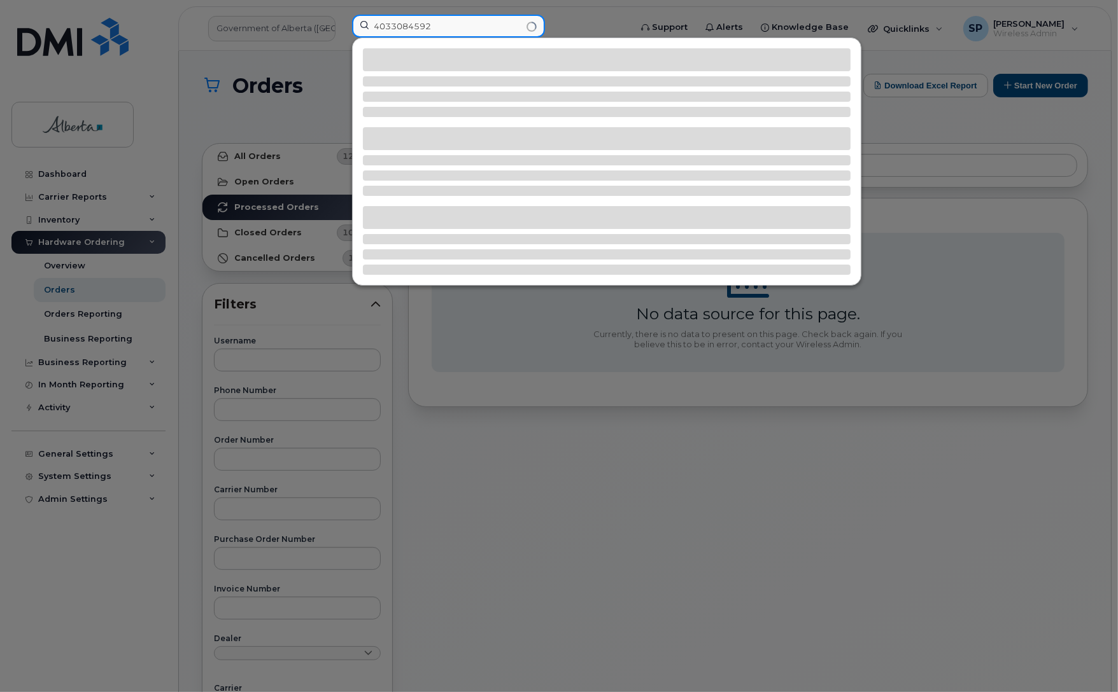
type input "4033084592"
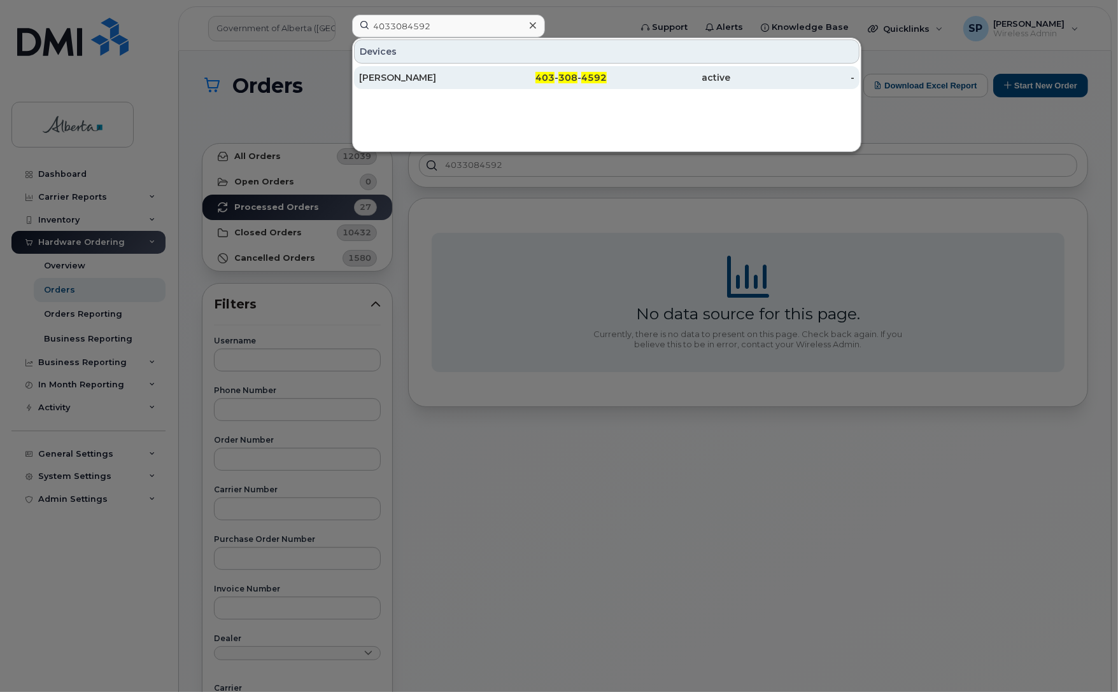
click at [408, 83] on div "[PERSON_NAME]" at bounding box center [421, 77] width 124 height 13
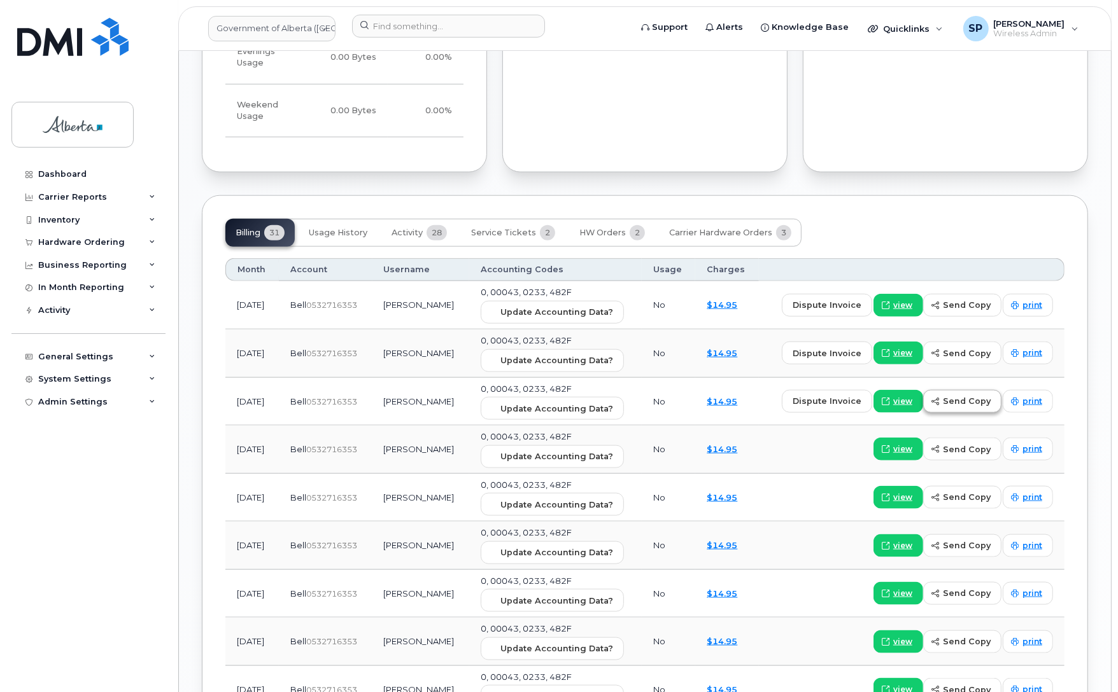
scroll to position [1171, 0]
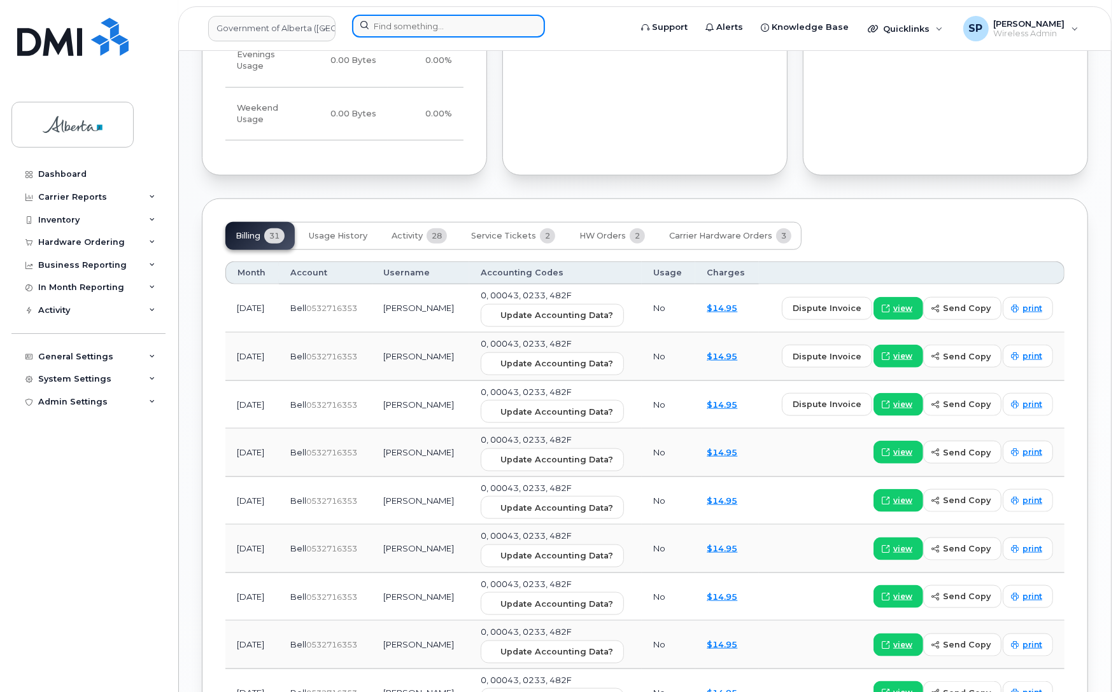
click at [392, 24] on input at bounding box center [448, 26] width 193 height 23
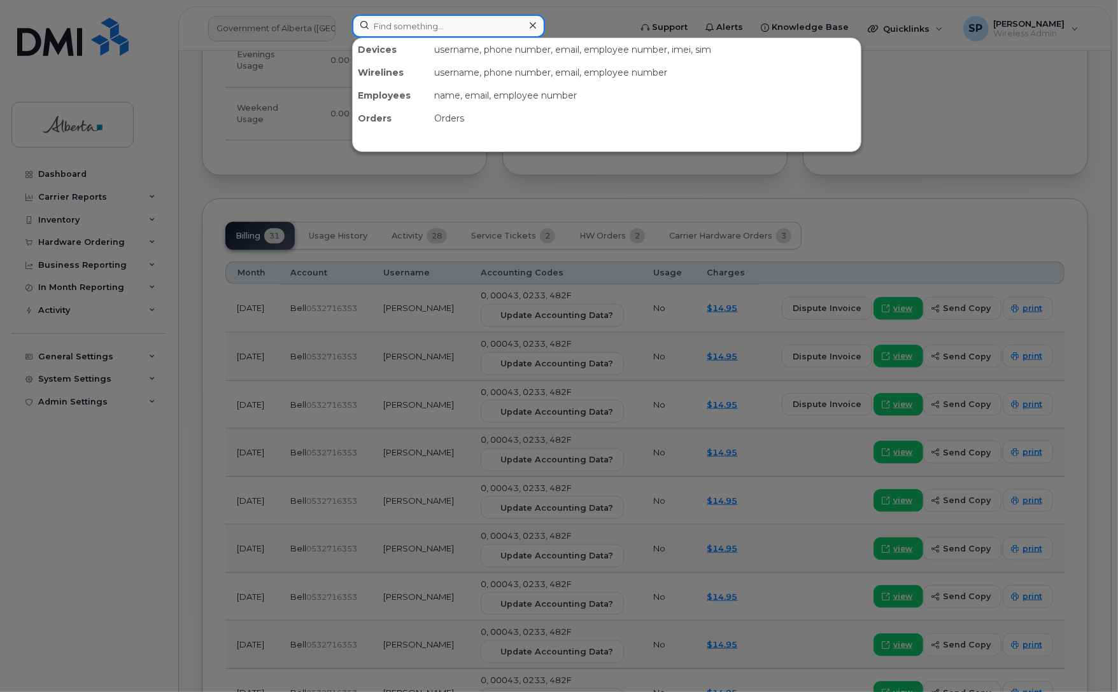
paste input "7802038583"
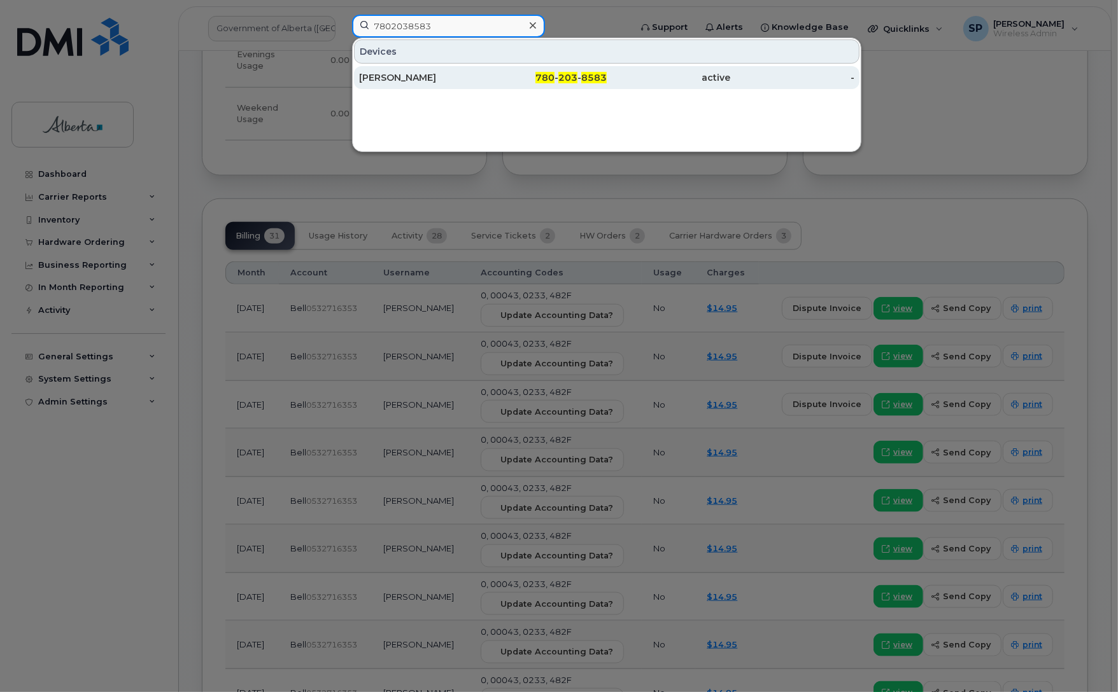
type input "7802038583"
click at [383, 78] on div "[PERSON_NAME]" at bounding box center [421, 77] width 124 height 13
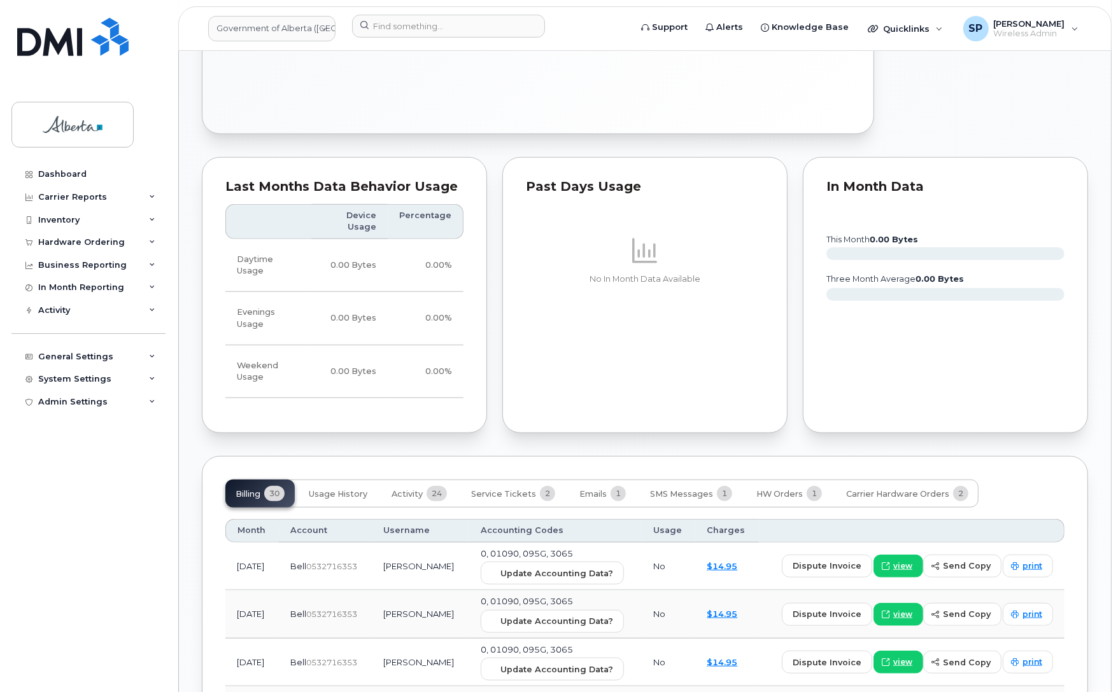
scroll to position [838, 0]
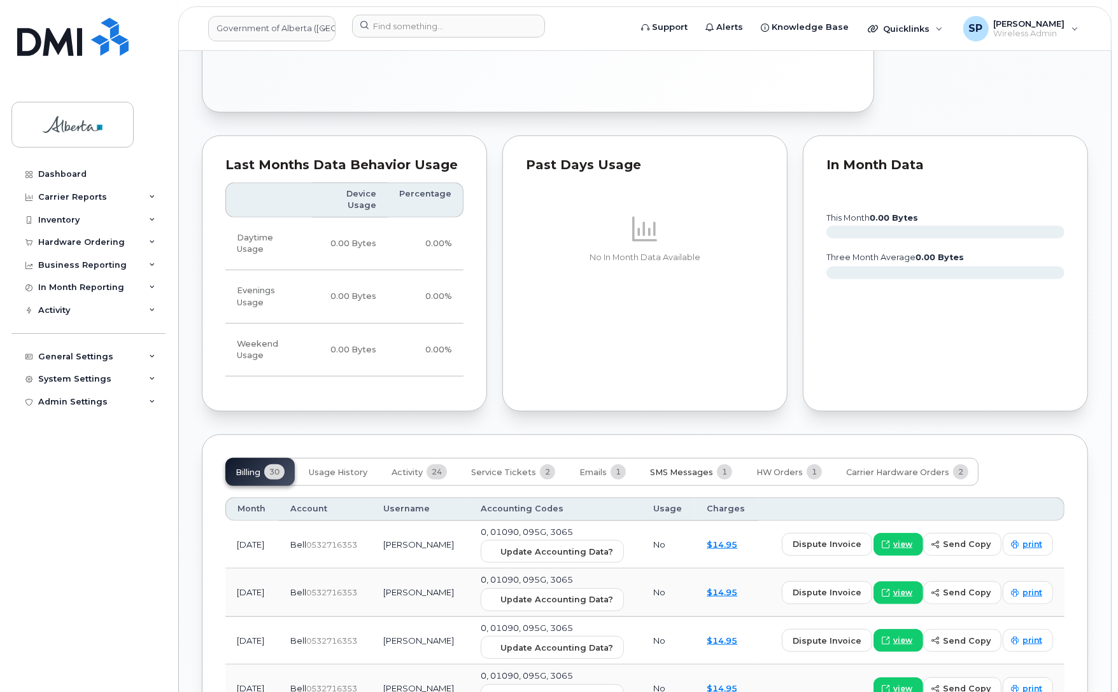
click at [686, 468] on span "SMS Messages" at bounding box center [681, 473] width 63 height 10
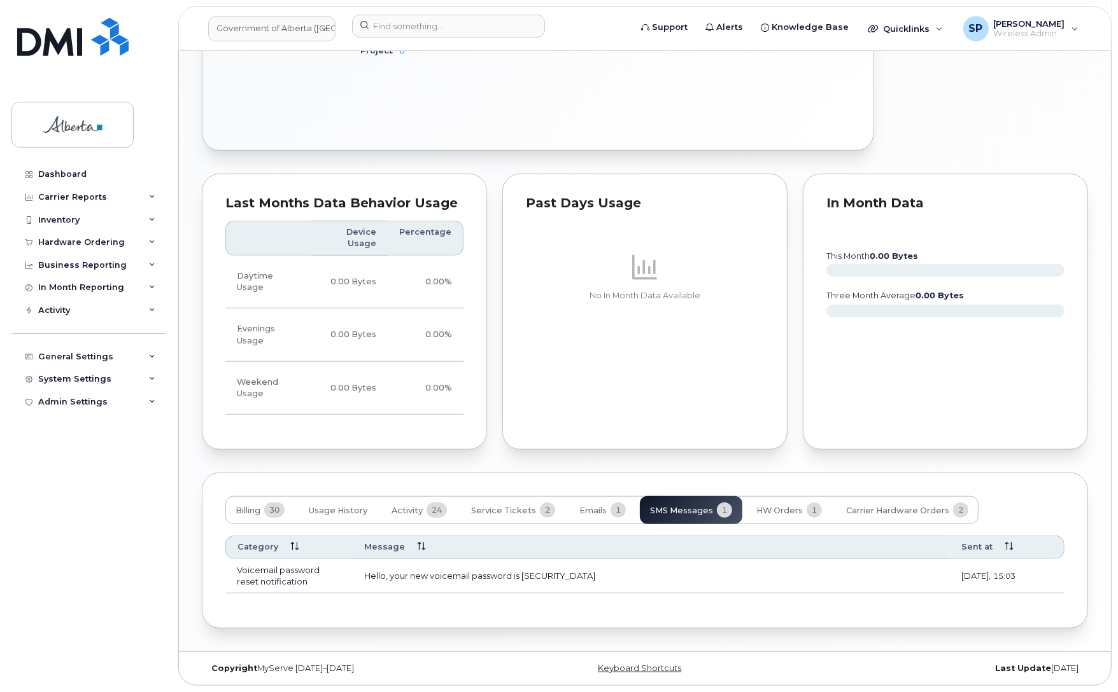
scroll to position [780, 0]
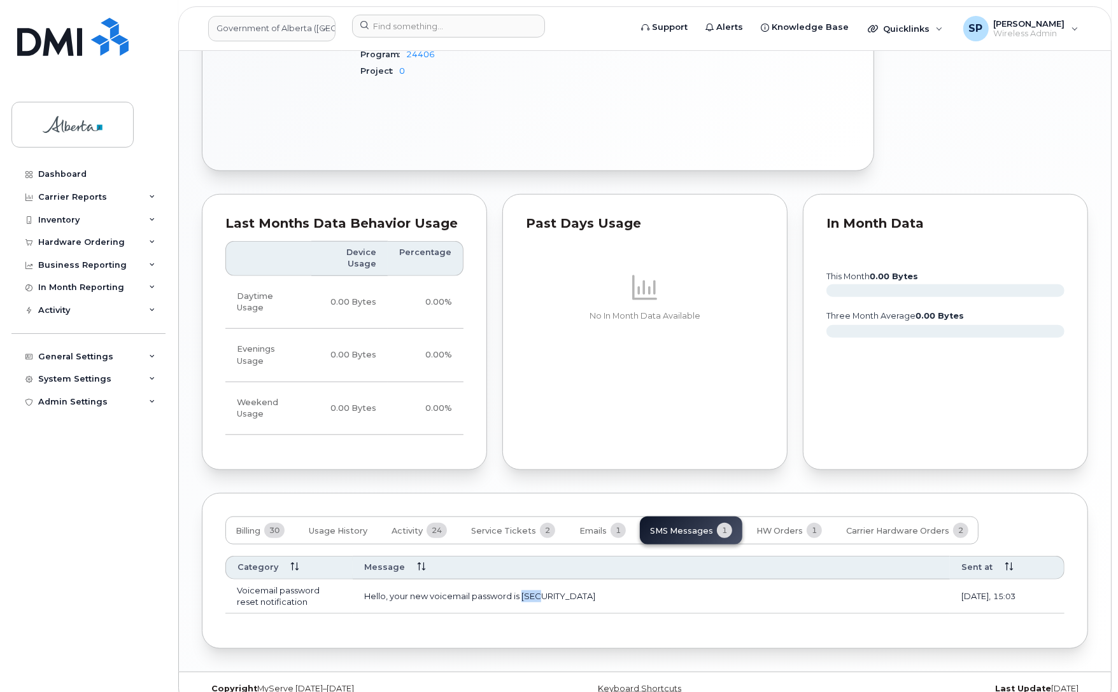
drag, startPoint x: 551, startPoint y: 573, endPoint x: 523, endPoint y: 574, distance: 27.4
click at [523, 580] on td "Hello, your new voicemail password is [SECURITY_DATA]" at bounding box center [651, 597] width 597 height 34
copy td "1253"
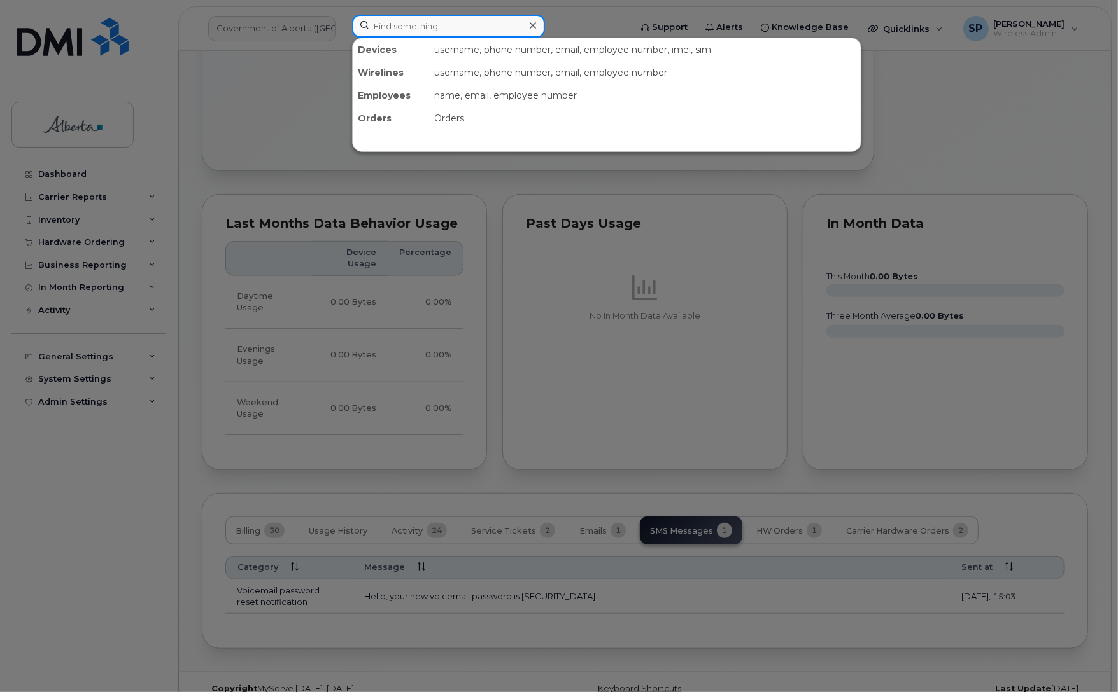
click at [425, 26] on input at bounding box center [448, 26] width 193 height 23
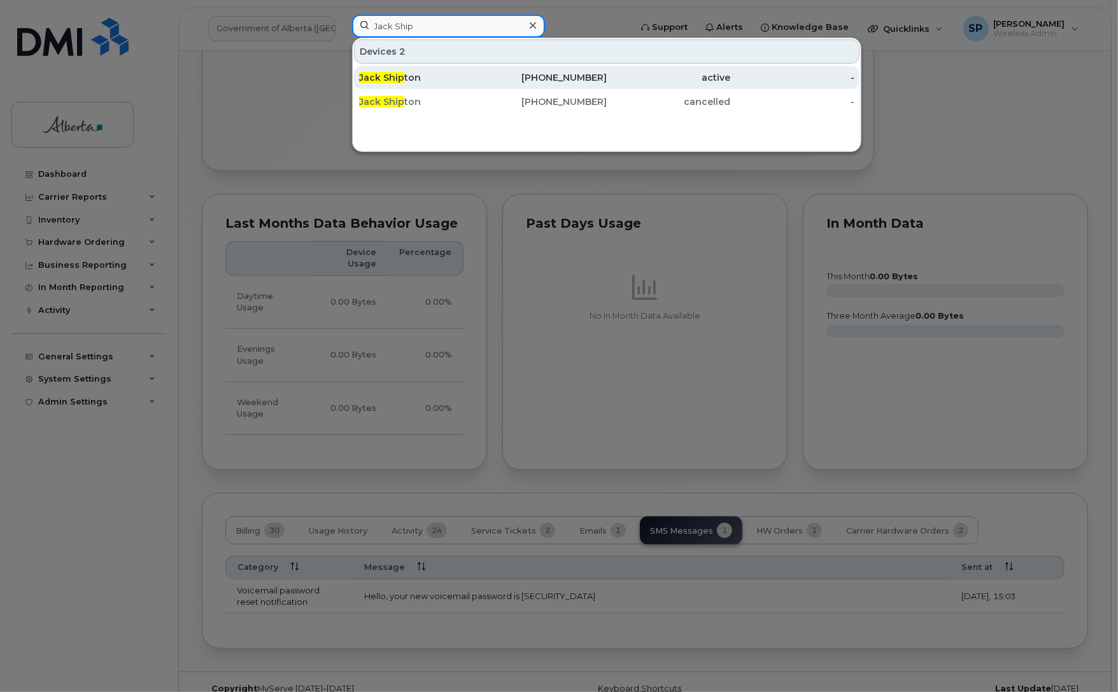
type input "Jack Ship"
click at [409, 78] on div "Jack Ship ton" at bounding box center [421, 77] width 124 height 13
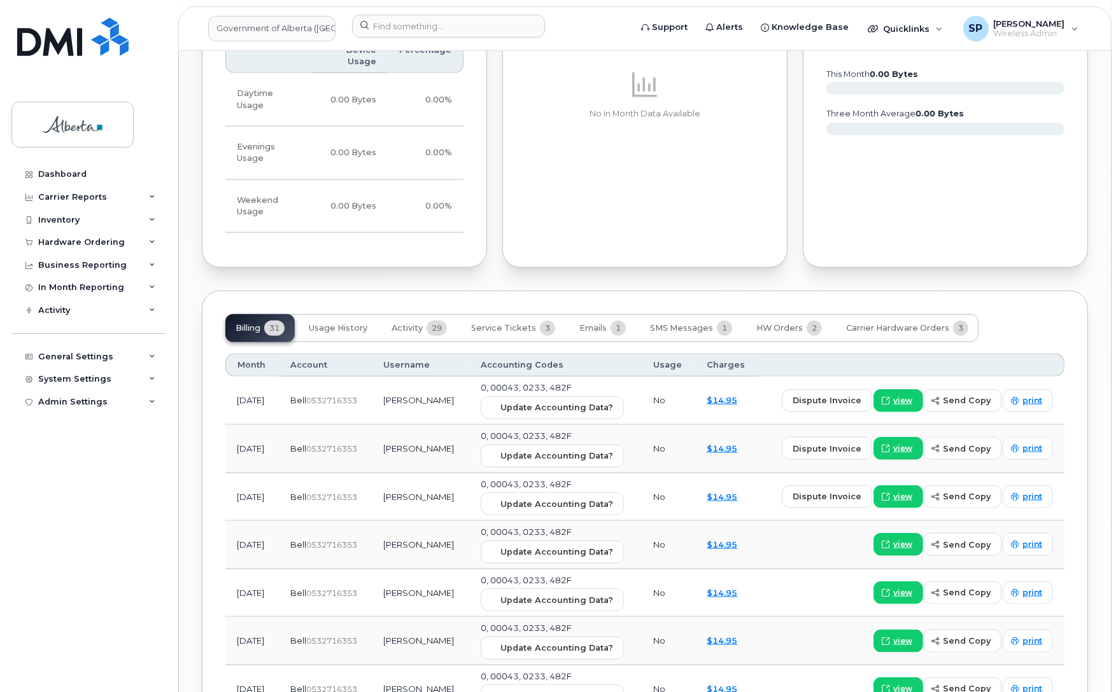
scroll to position [1238, 0]
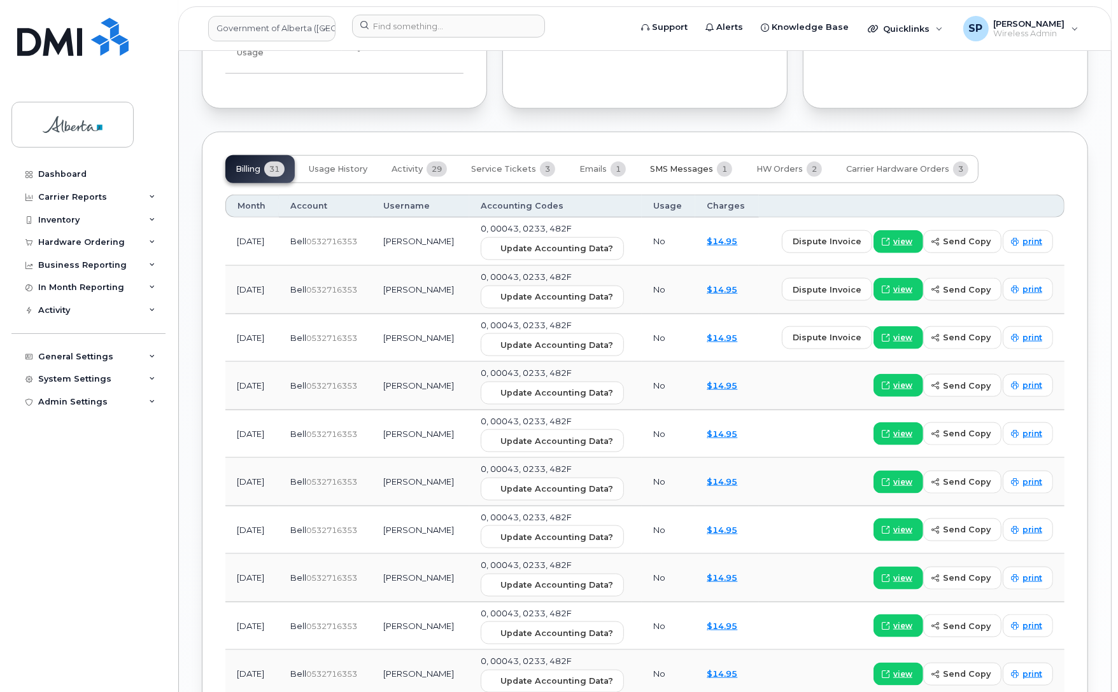
click at [682, 155] on button "SMS Messages 1" at bounding box center [691, 169] width 102 height 28
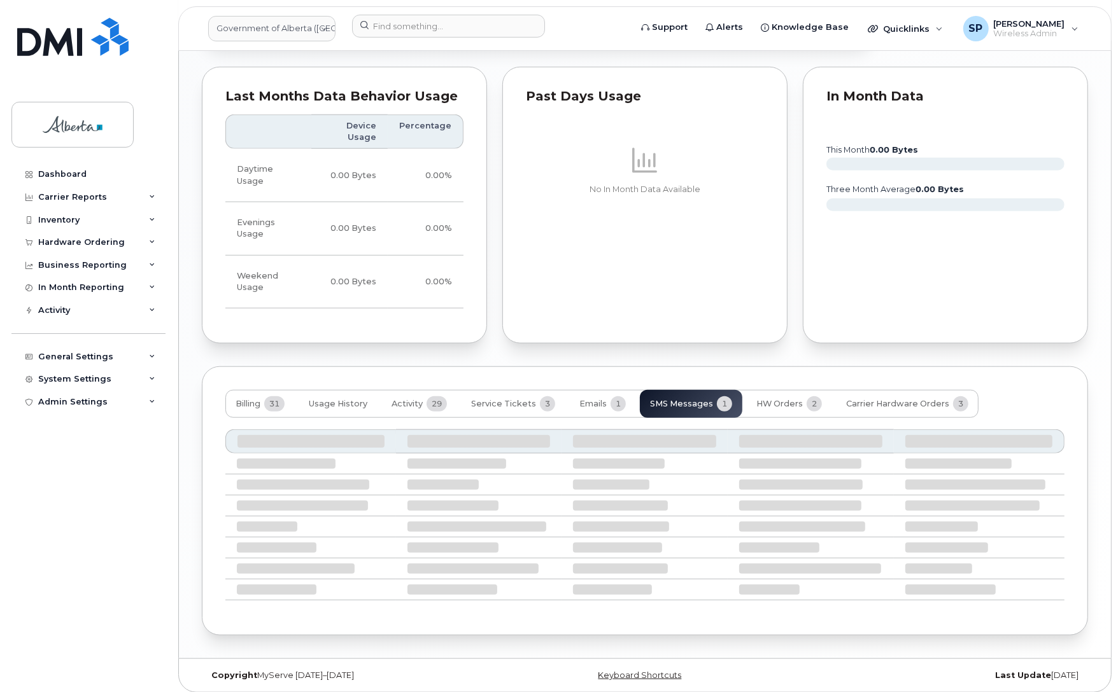
scroll to position [888, 0]
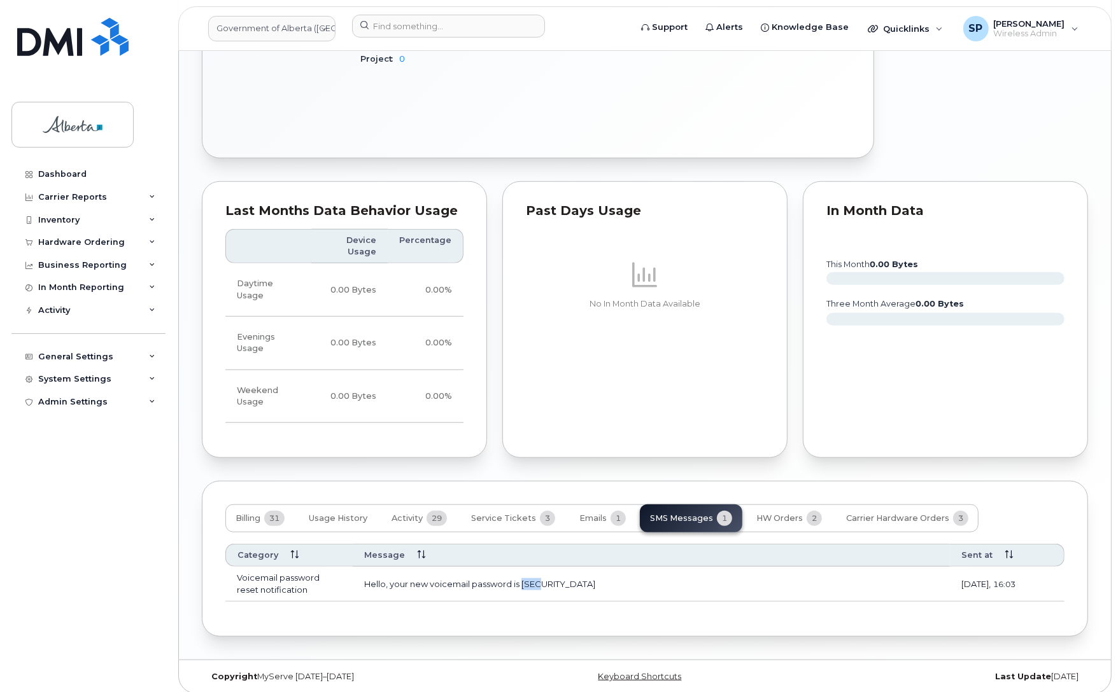
drag, startPoint x: 551, startPoint y: 573, endPoint x: 523, endPoint y: 576, distance: 28.8
click at [523, 576] on td "Hello, your new voicemail password is [SECURITY_DATA]" at bounding box center [651, 584] width 597 height 34
copy td "4729"
click at [67, 242] on div "Hardware Ordering" at bounding box center [81, 242] width 87 height 10
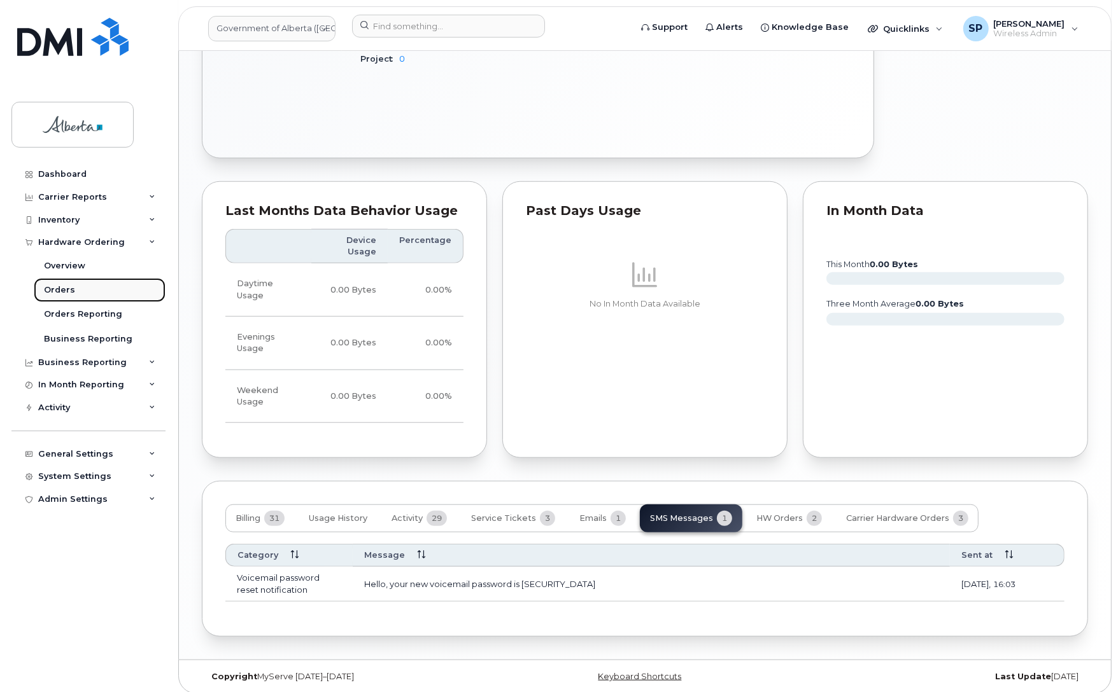
click at [58, 290] on div "Orders" at bounding box center [59, 289] width 31 height 11
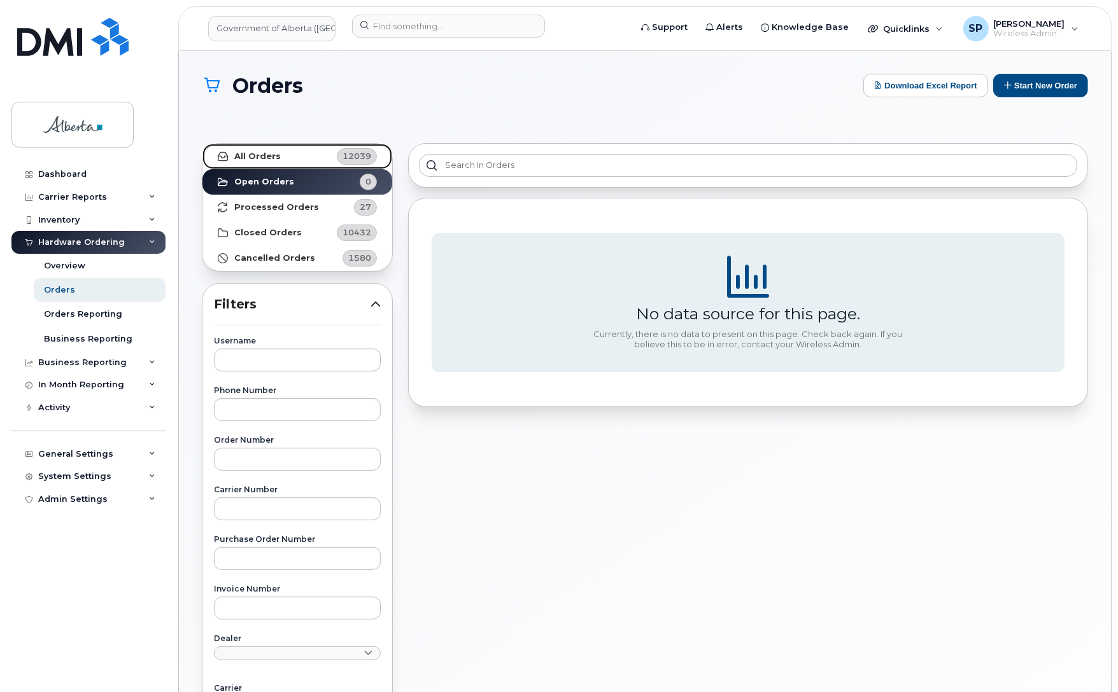
click at [279, 156] on link "All Orders 12039" at bounding box center [297, 156] width 190 height 25
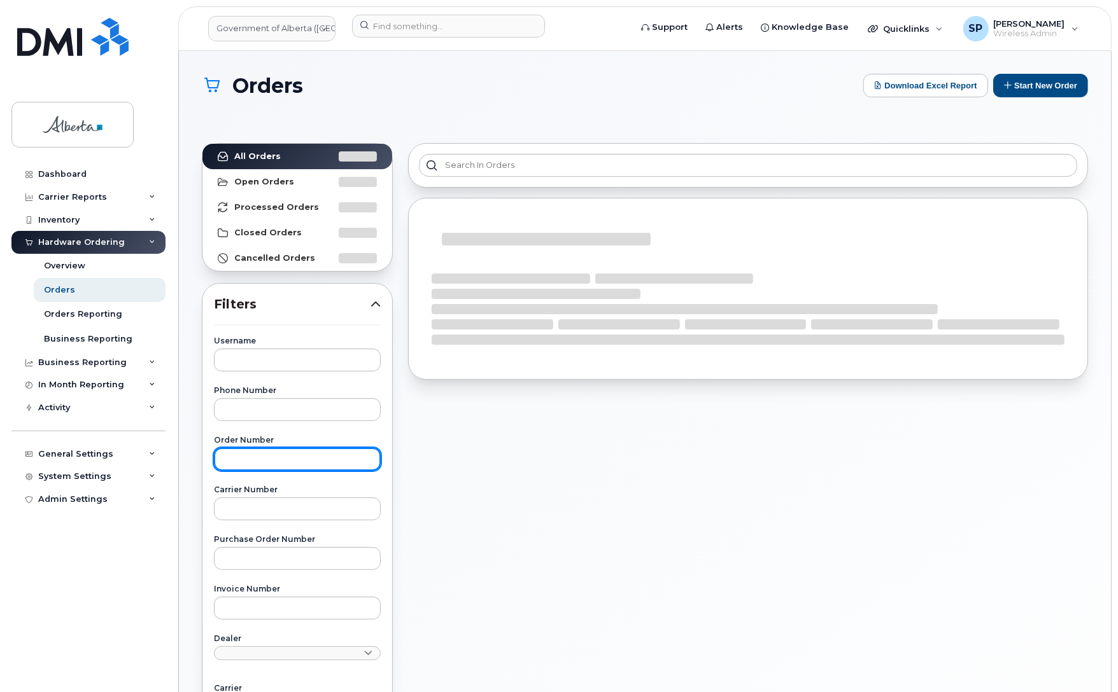
click at [267, 456] on input "text" at bounding box center [297, 459] width 167 height 23
paste input "302919"
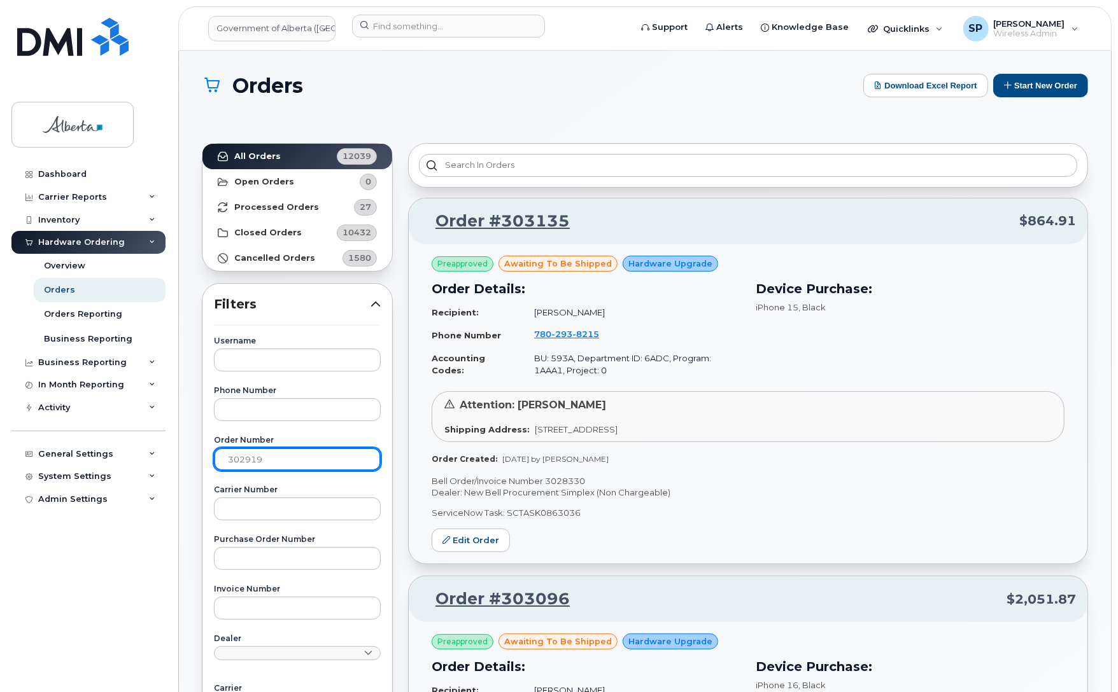
type input "302919"
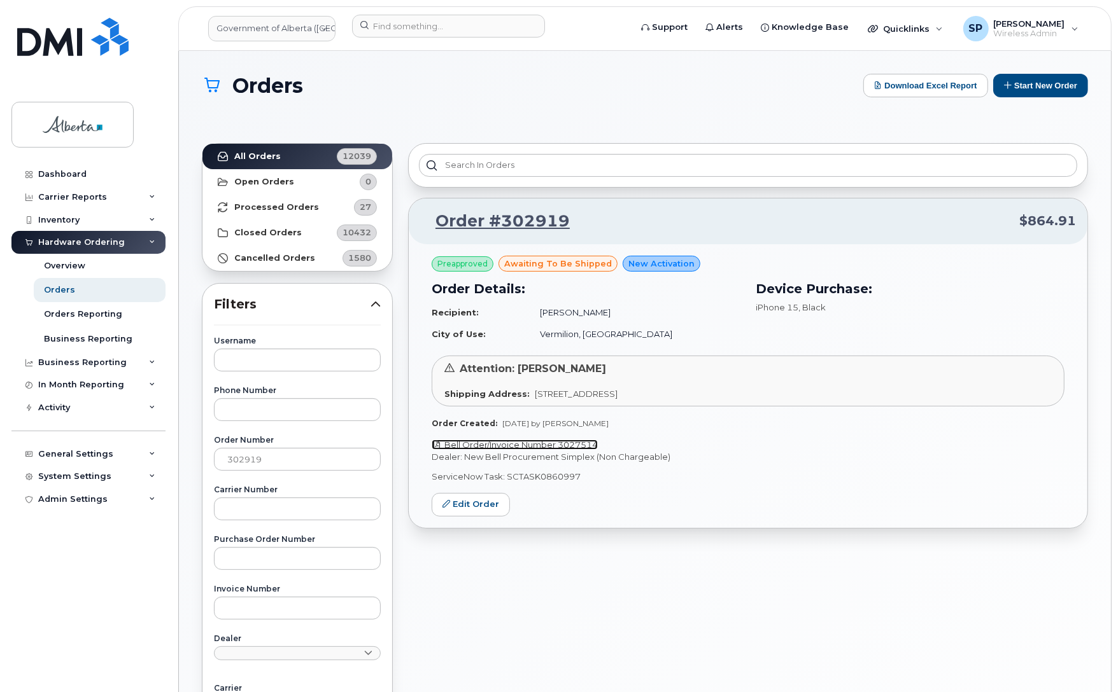
click at [566, 444] on link "Bell Order/Invoice Number 3027514" at bounding box center [515, 445] width 166 height 10
